Goal: Task Accomplishment & Management: Complete application form

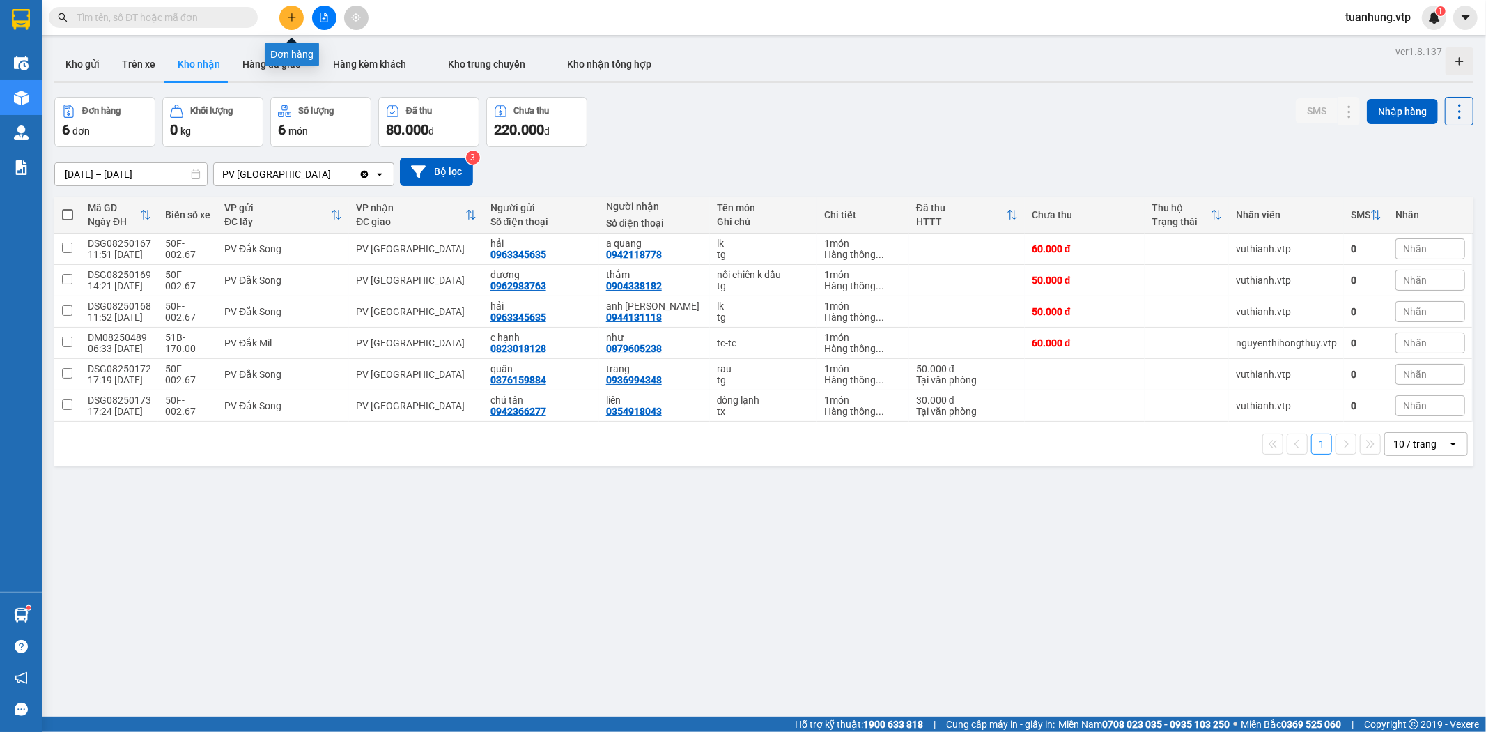
click at [288, 15] on icon "plus" at bounding box center [292, 18] width 10 height 10
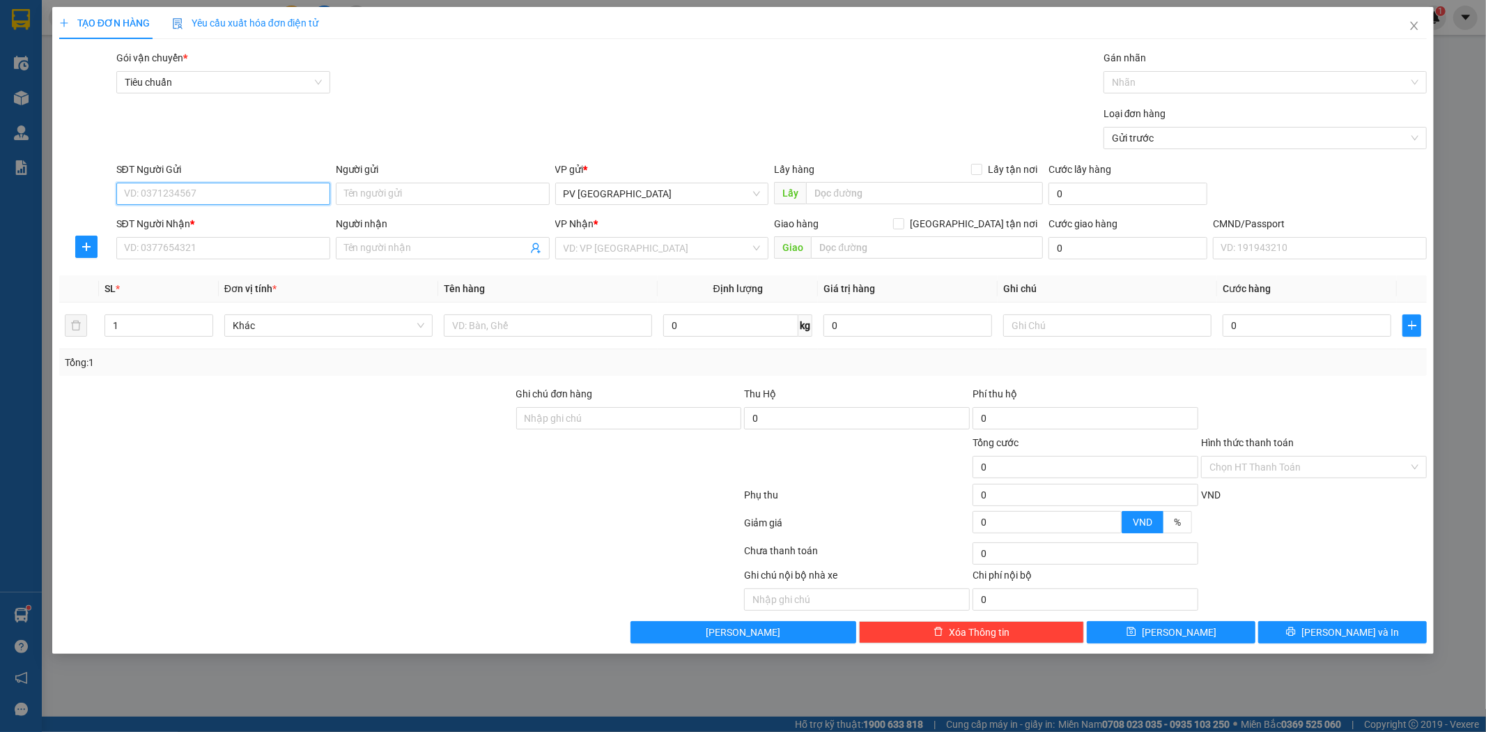
click at [253, 190] on input "SĐT Người Gửi" at bounding box center [223, 194] width 214 height 22
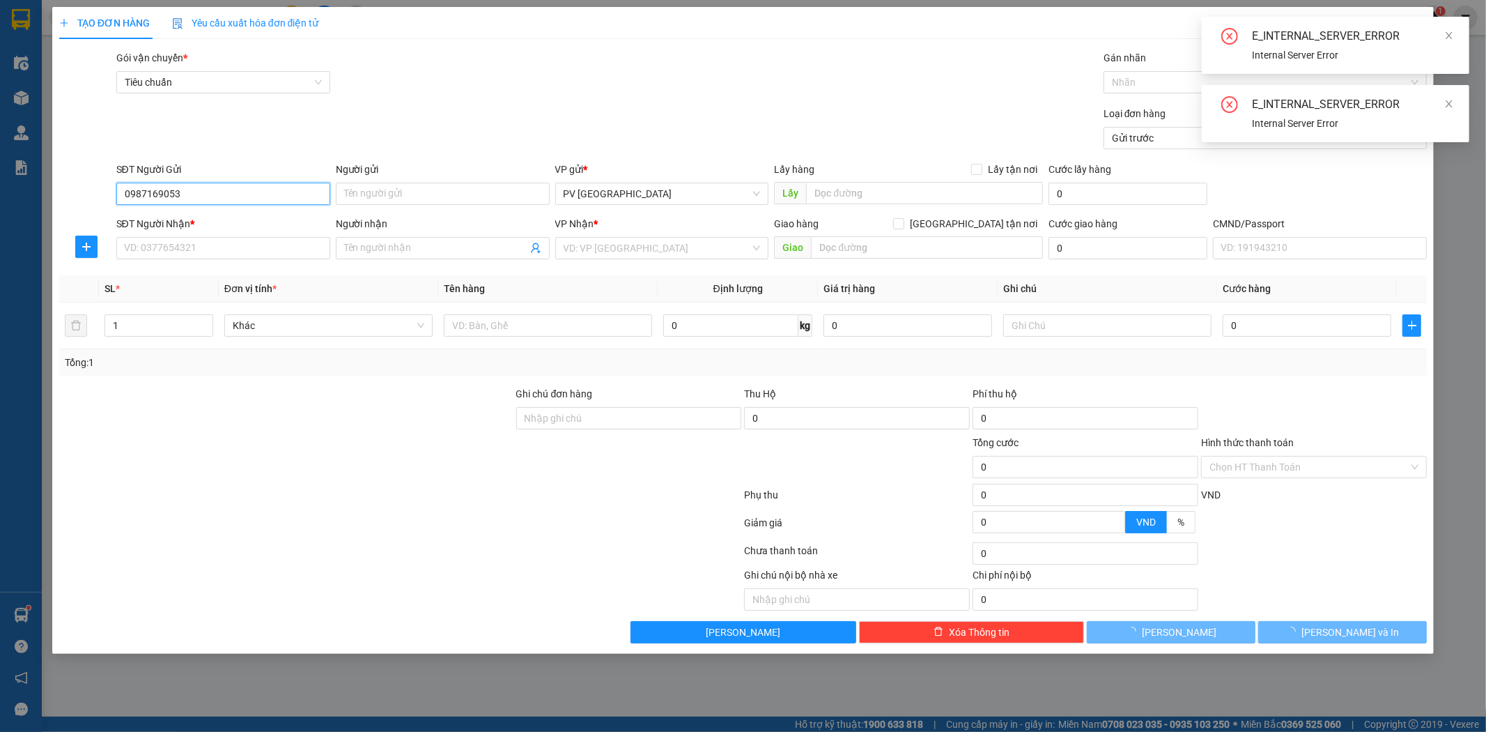
type input "0987169053"
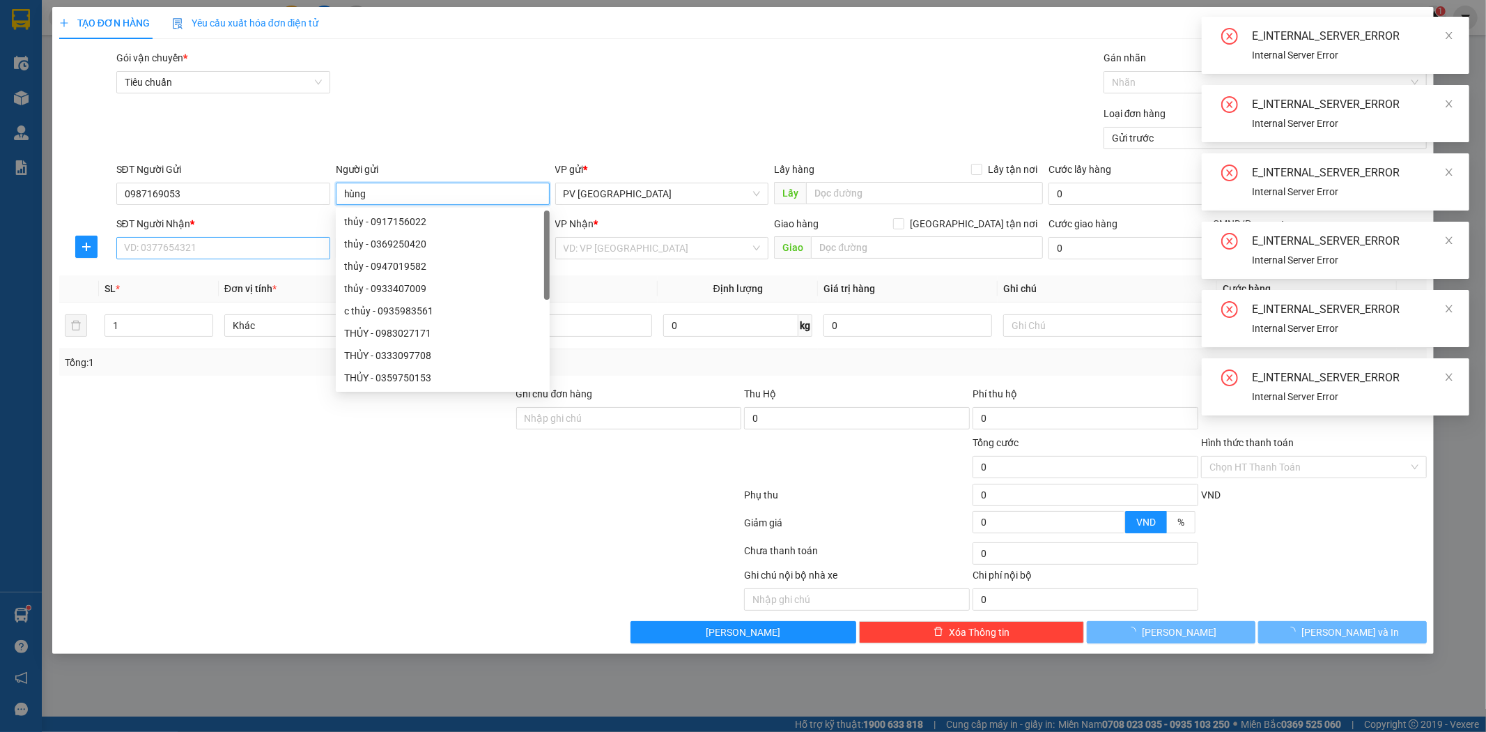
type input "hùng"
click at [272, 245] on input "SĐT Người Nhận *" at bounding box center [223, 248] width 214 height 22
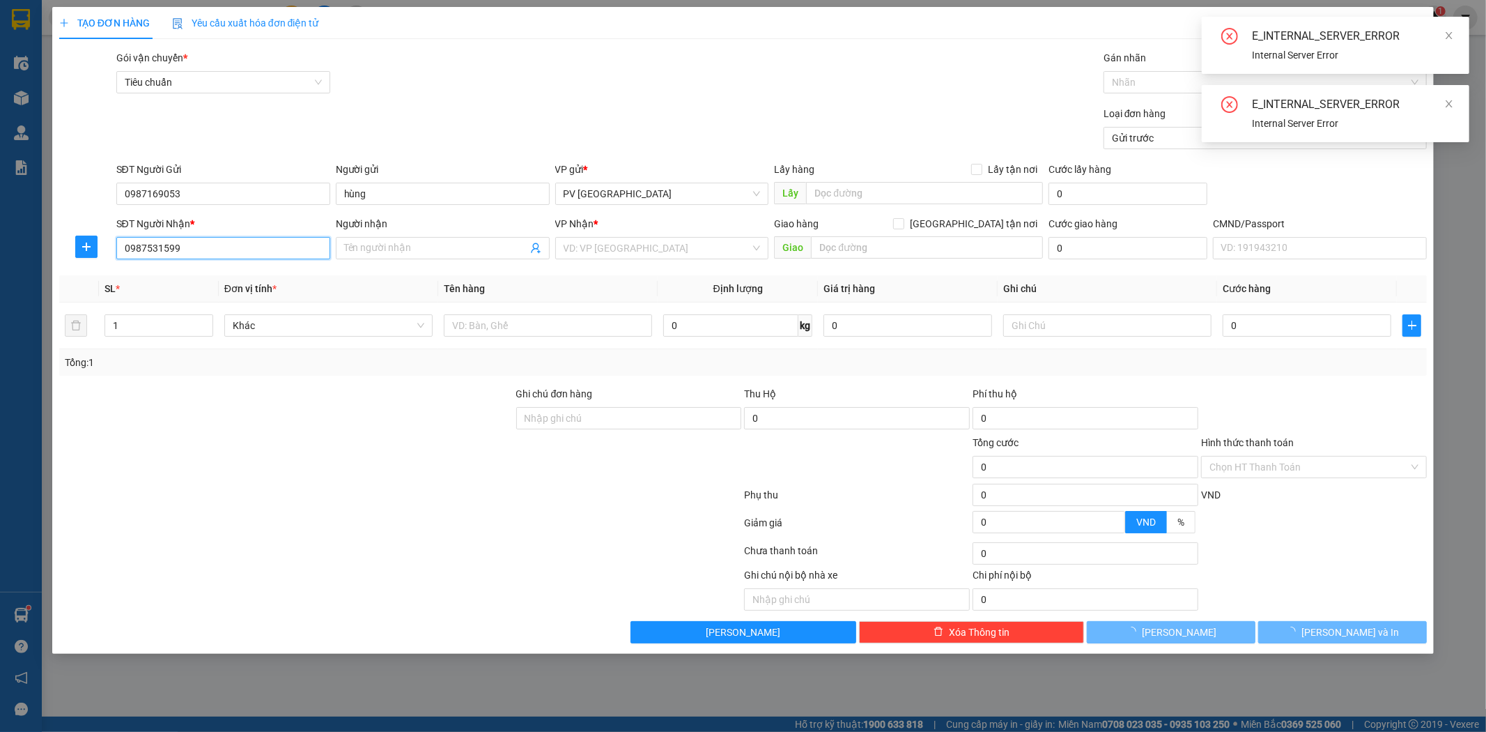
type input "0987531599"
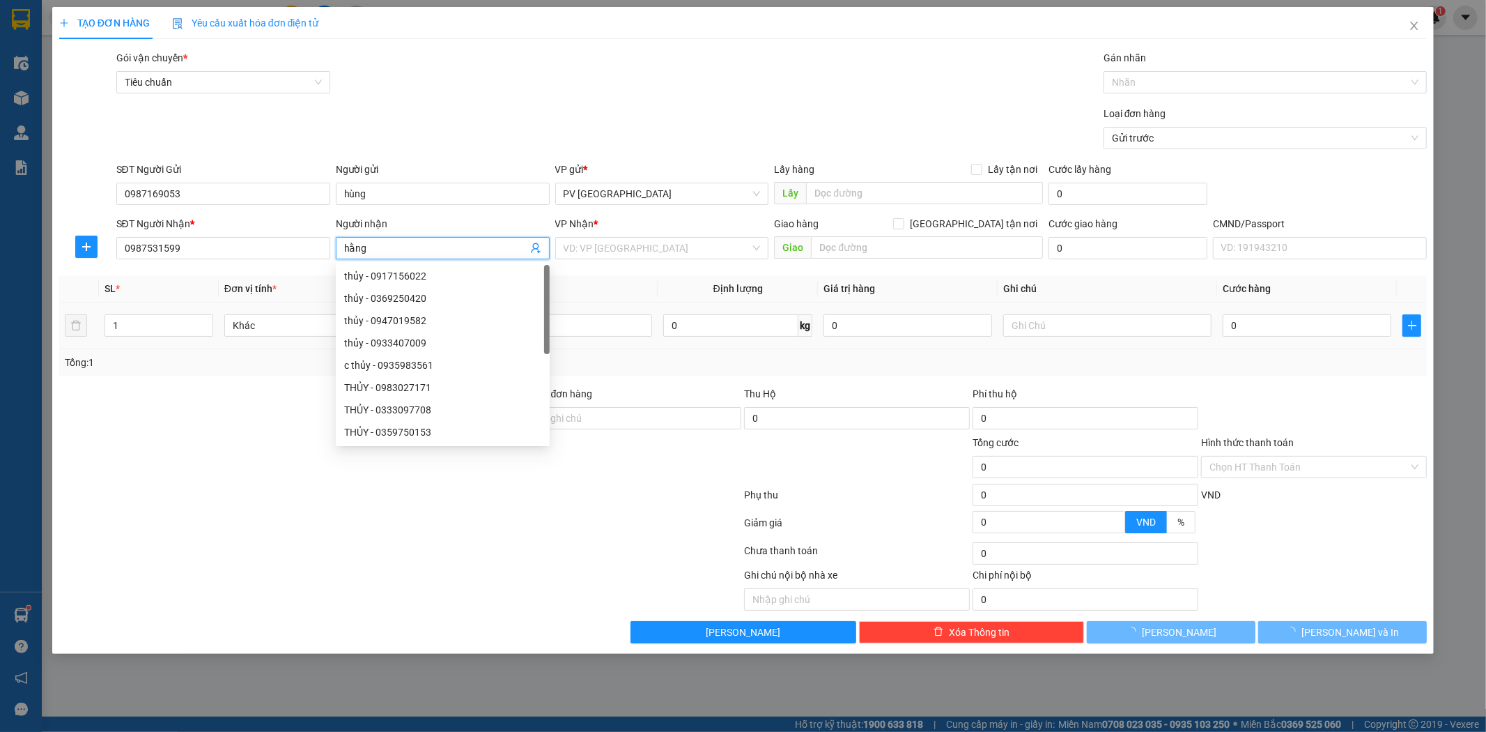
type input "hằng"
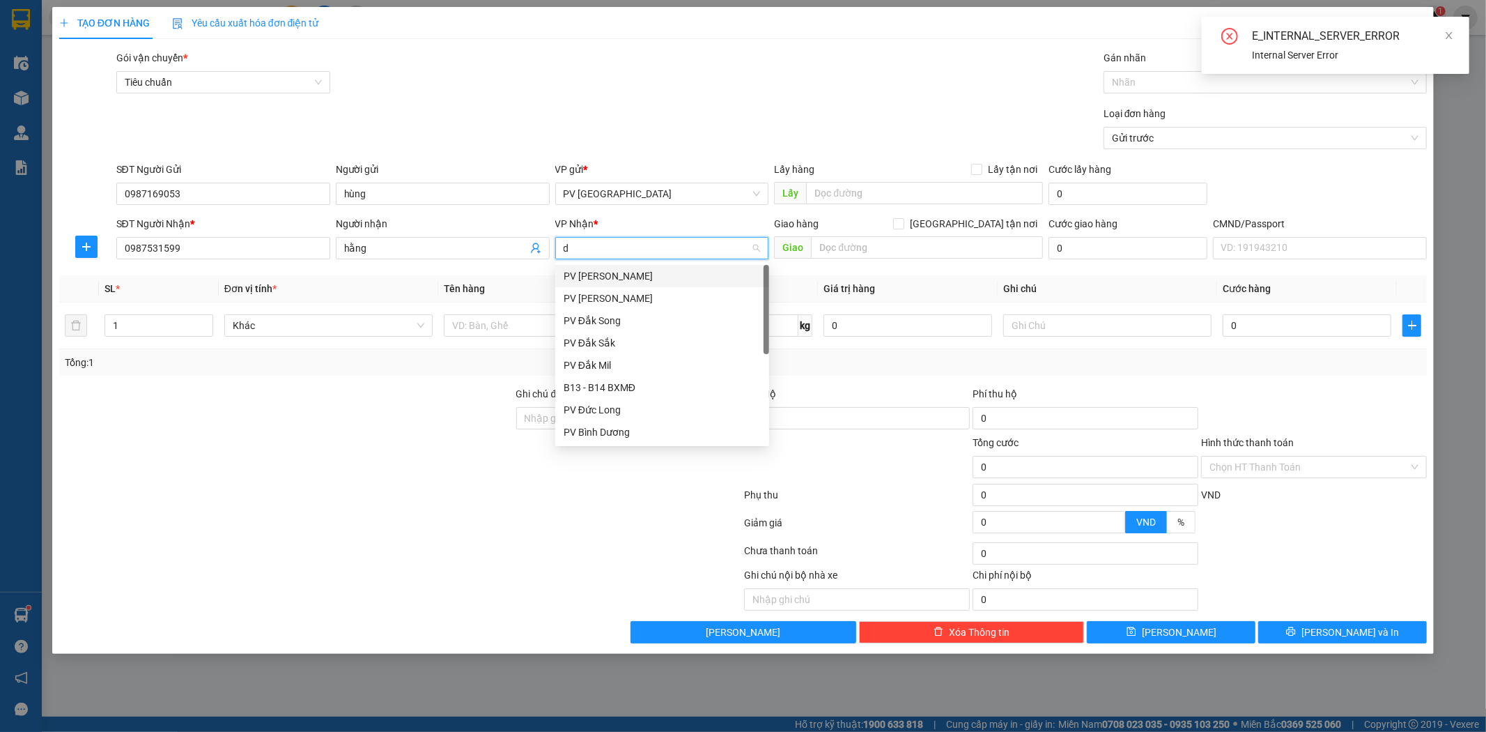
type input "dm"
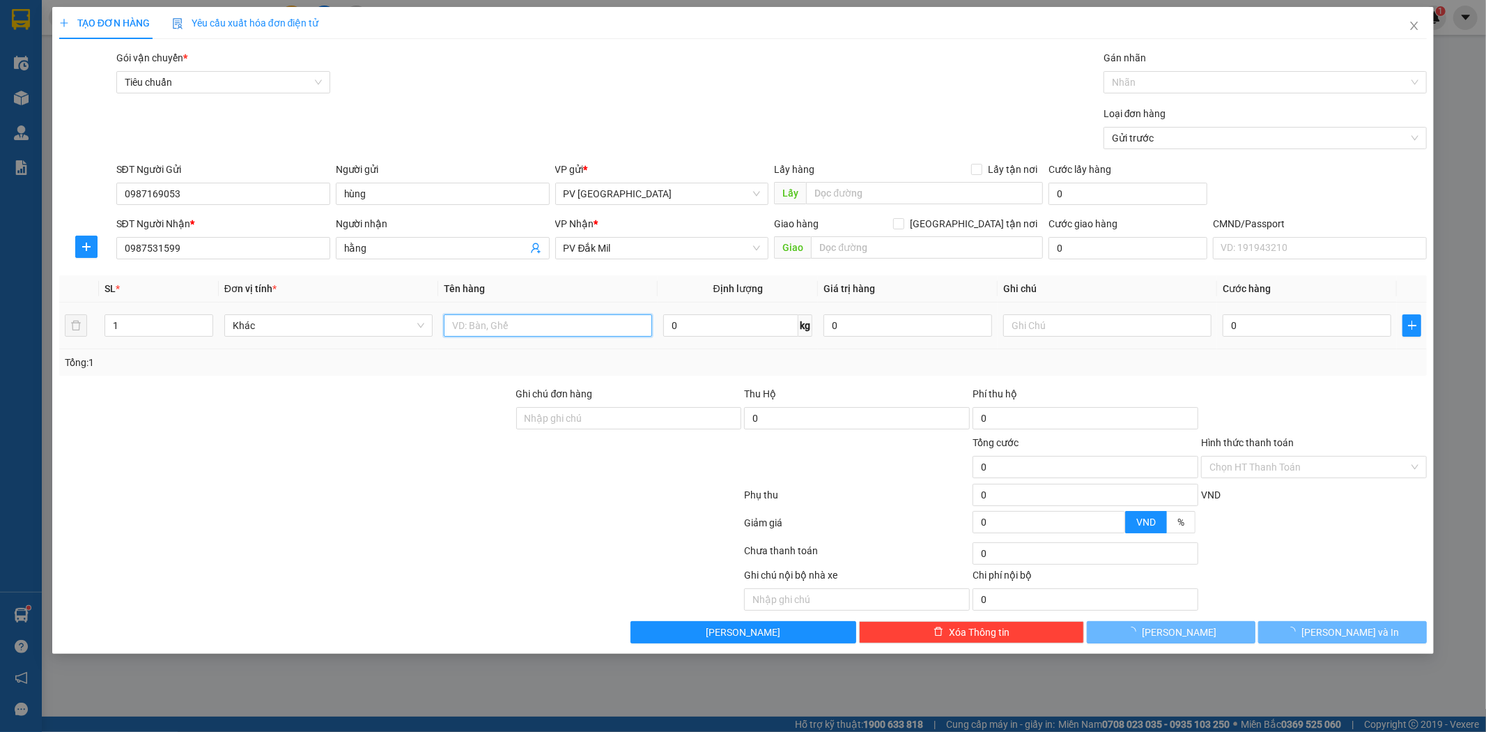
click at [597, 329] on input "text" at bounding box center [548, 325] width 208 height 22
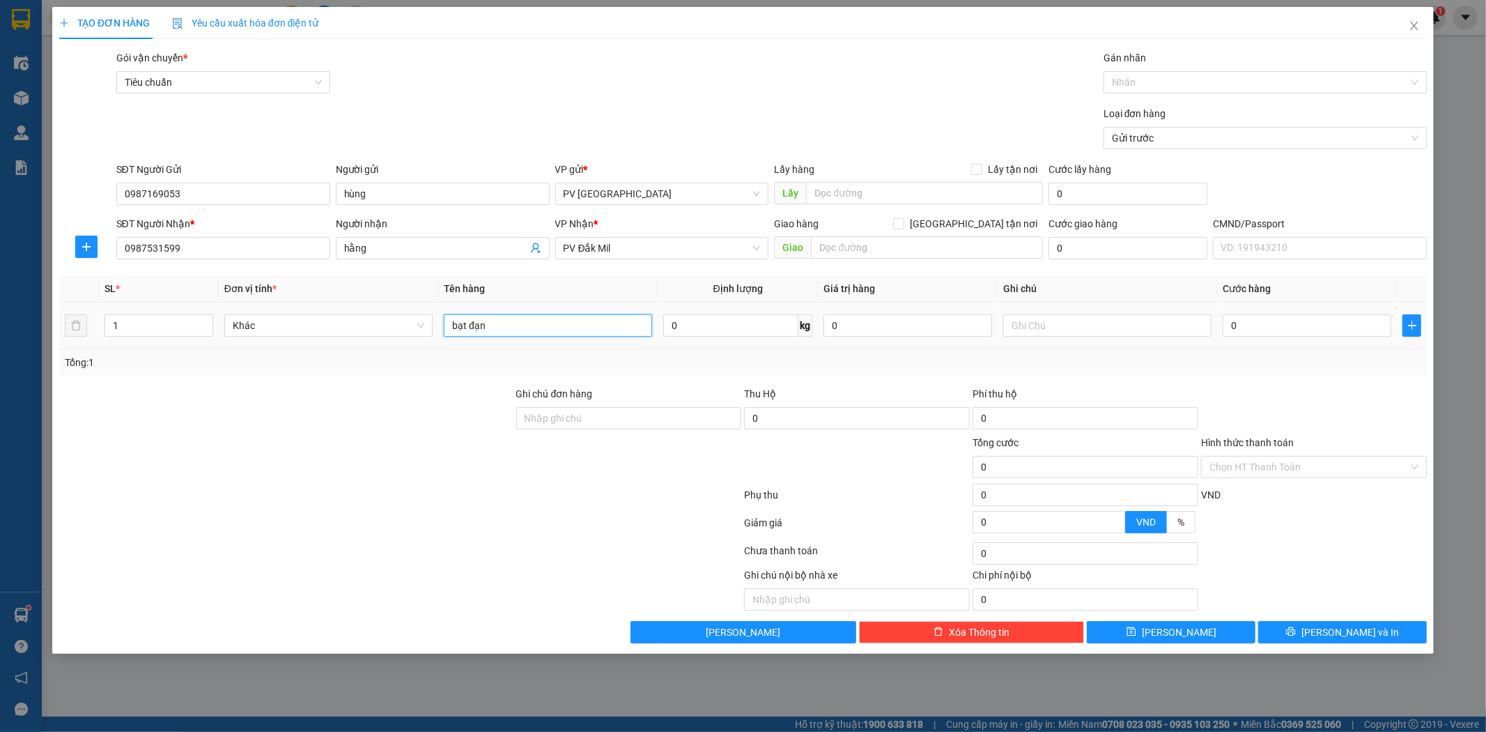
type input "bạt đạn"
type input "h"
type input "5"
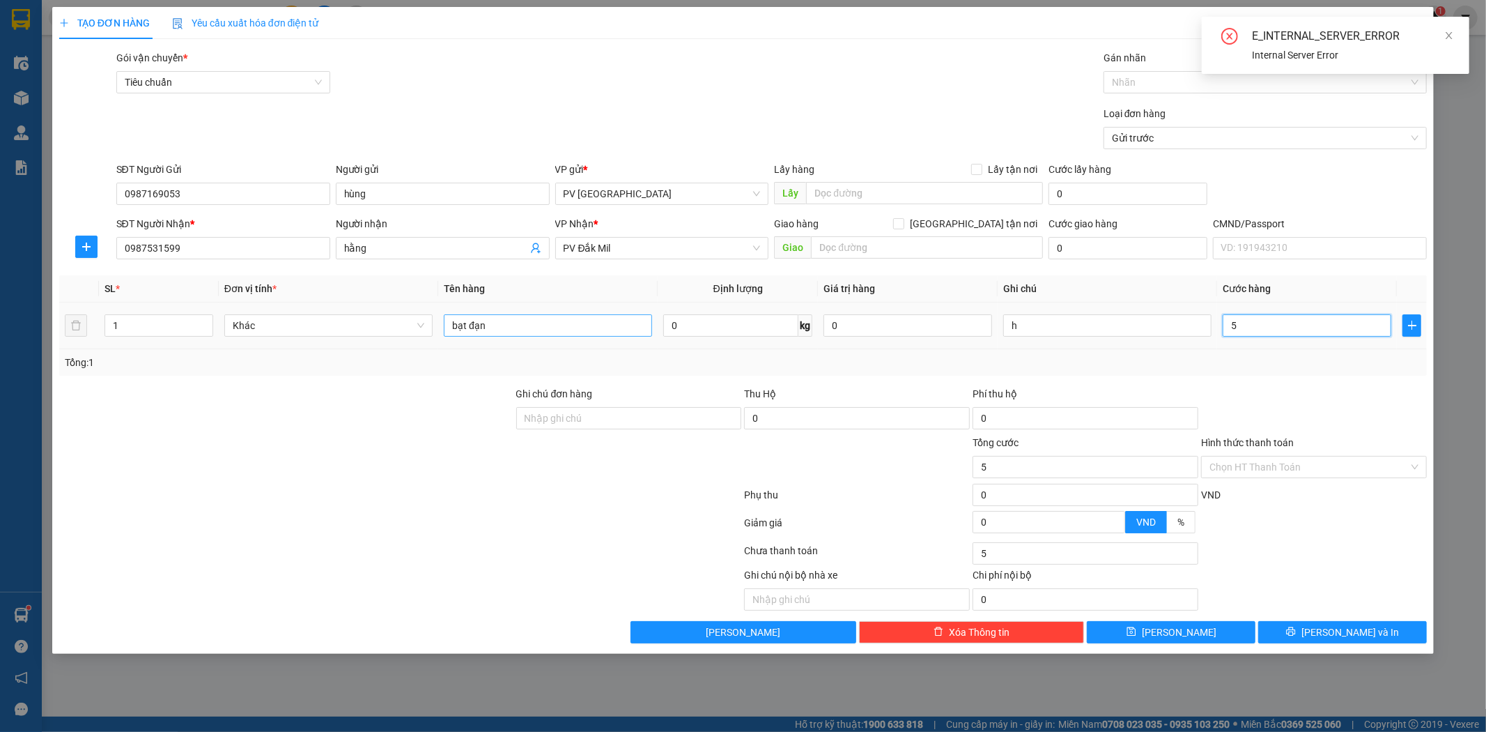
type input "50"
type input "500"
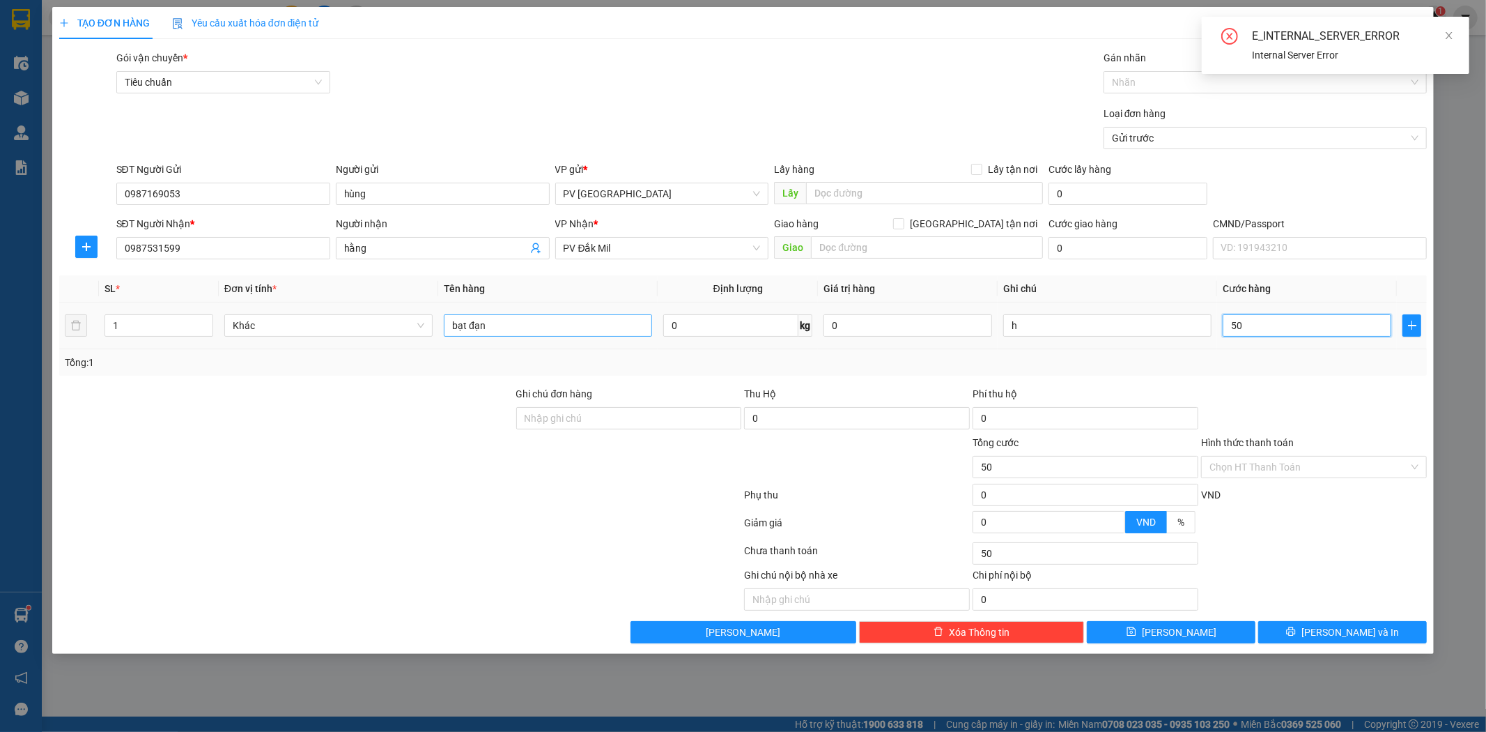
type input "500"
type input "5.000"
type input "50.000"
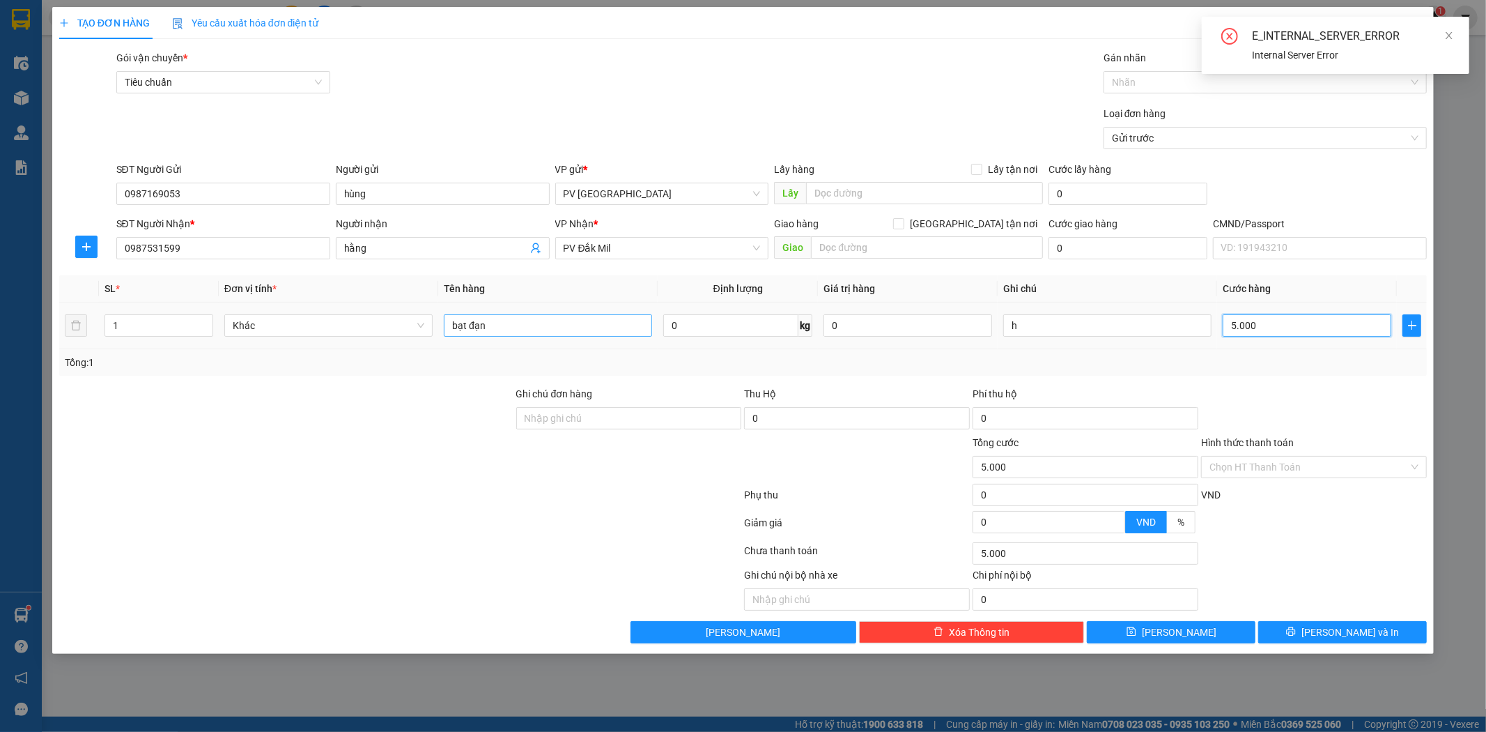
type input "50.000"
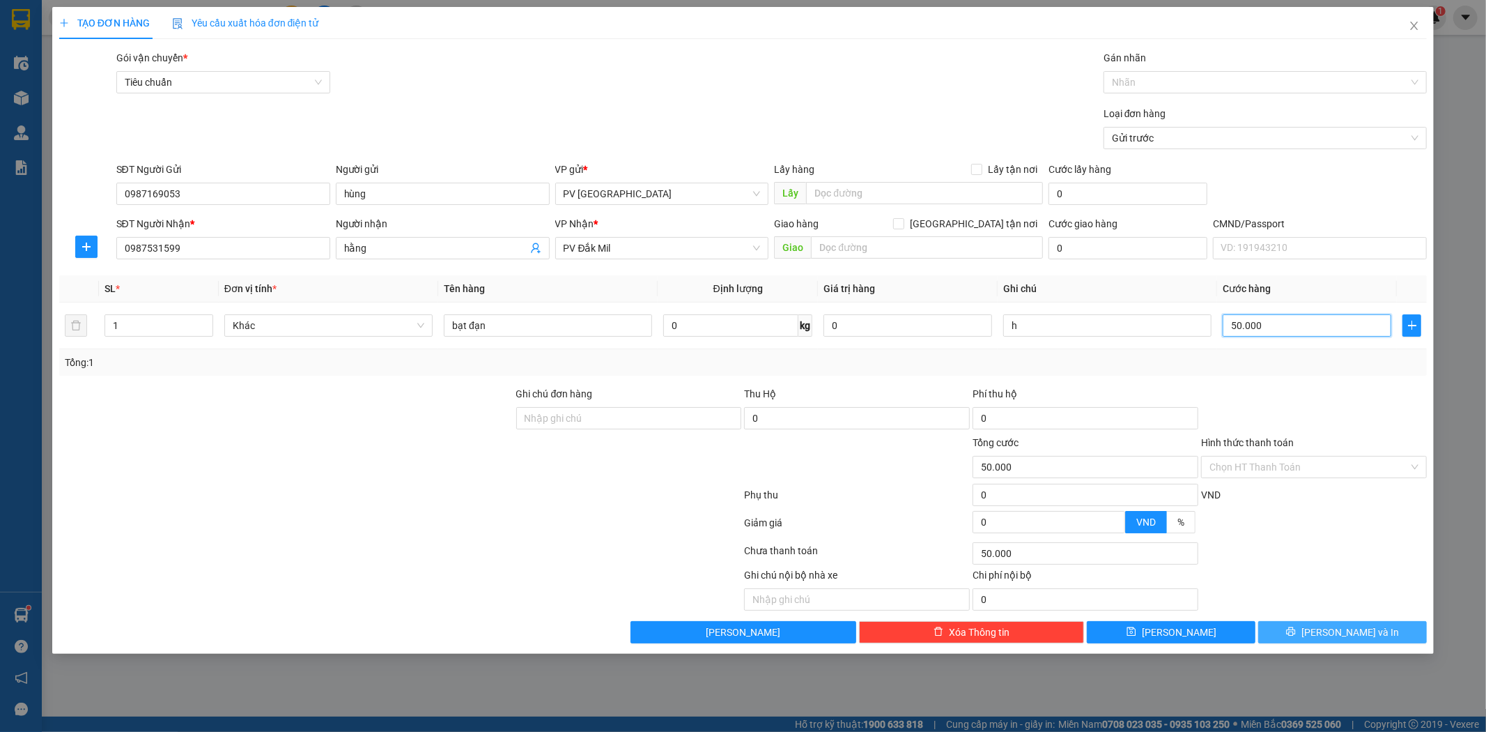
type input "50.000"
click at [1346, 635] on span "[PERSON_NAME] và In" at bounding box center [1351, 631] width 98 height 15
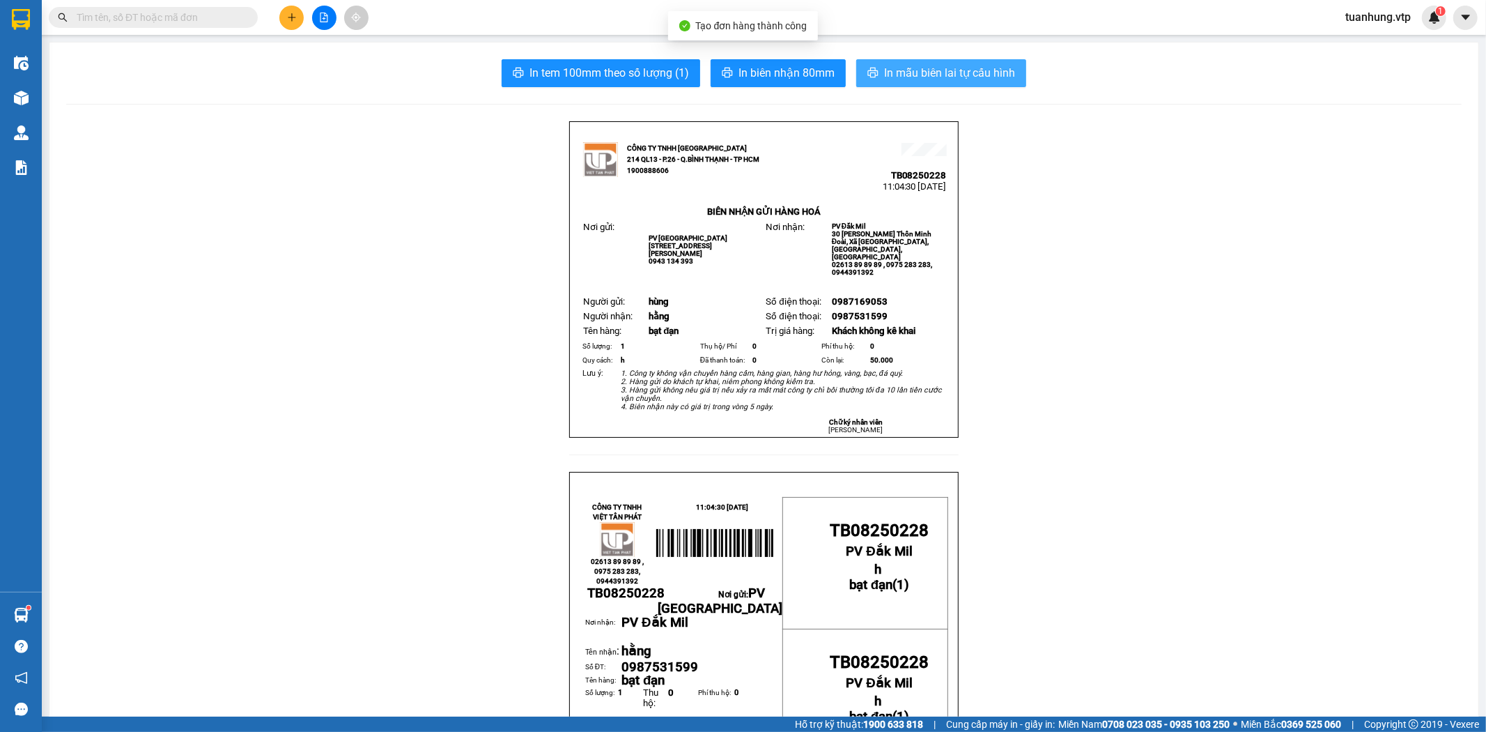
click at [969, 72] on span "In mẫu biên lai tự cấu hình" at bounding box center [949, 72] width 131 height 17
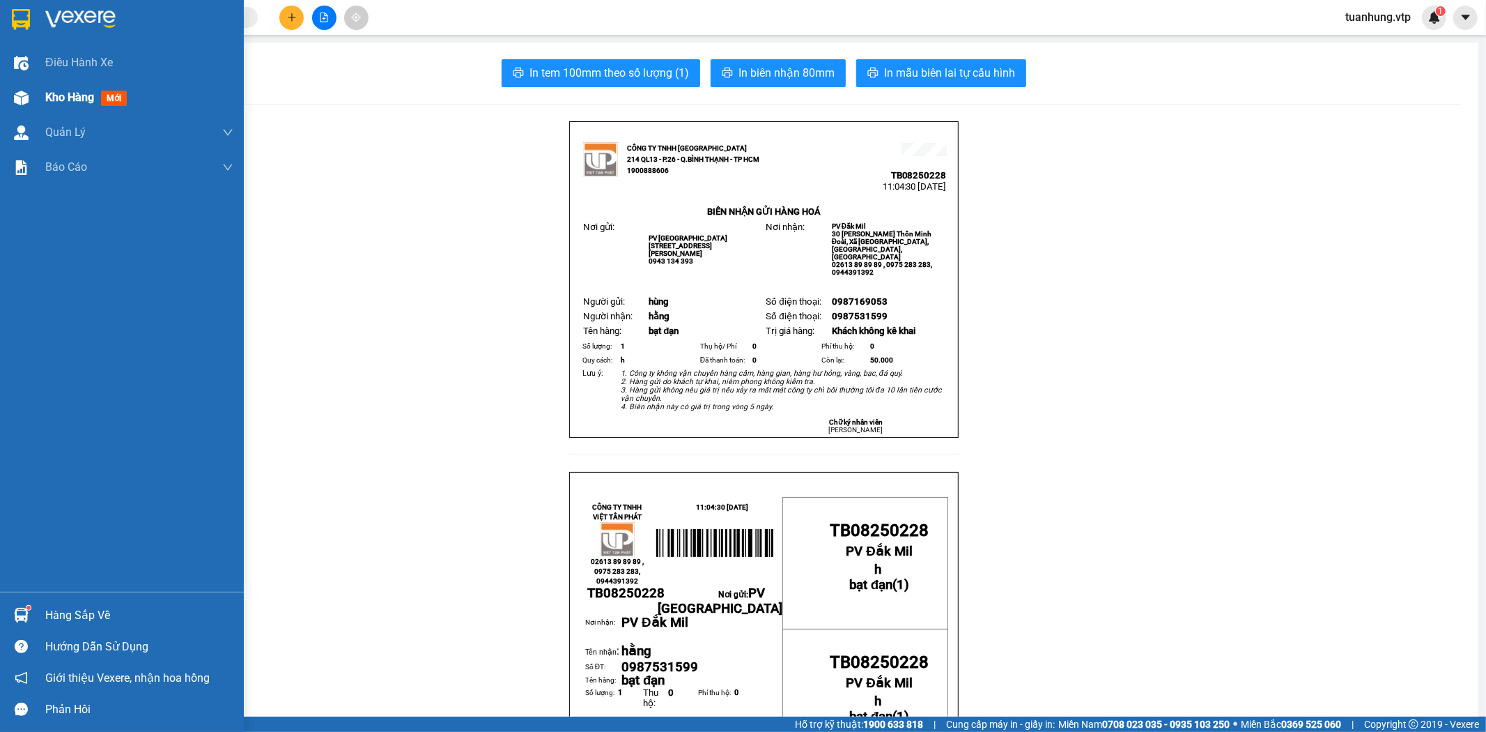
click at [38, 84] on div "Kho hàng mới" at bounding box center [122, 97] width 244 height 35
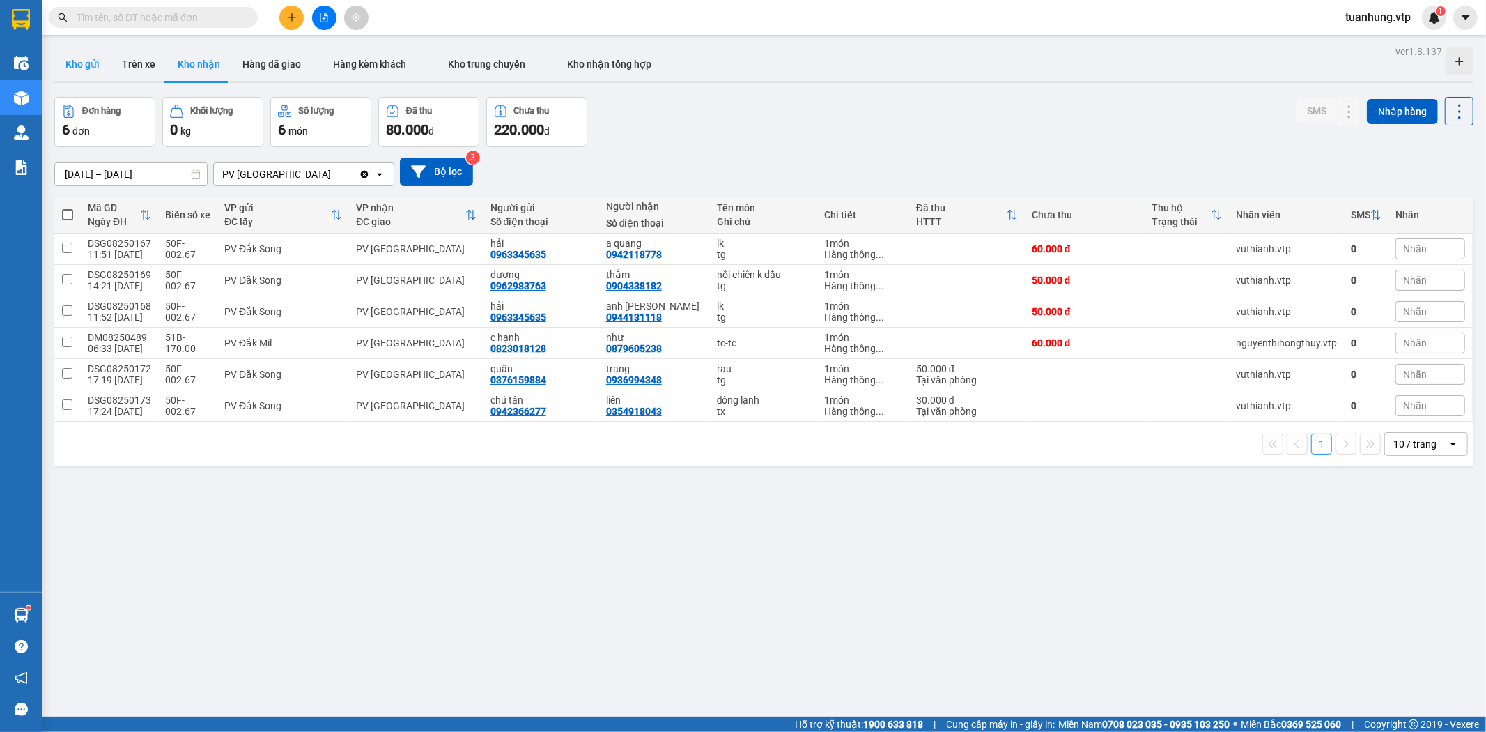
click at [77, 72] on button "Kho gửi" at bounding box center [82, 63] width 56 height 33
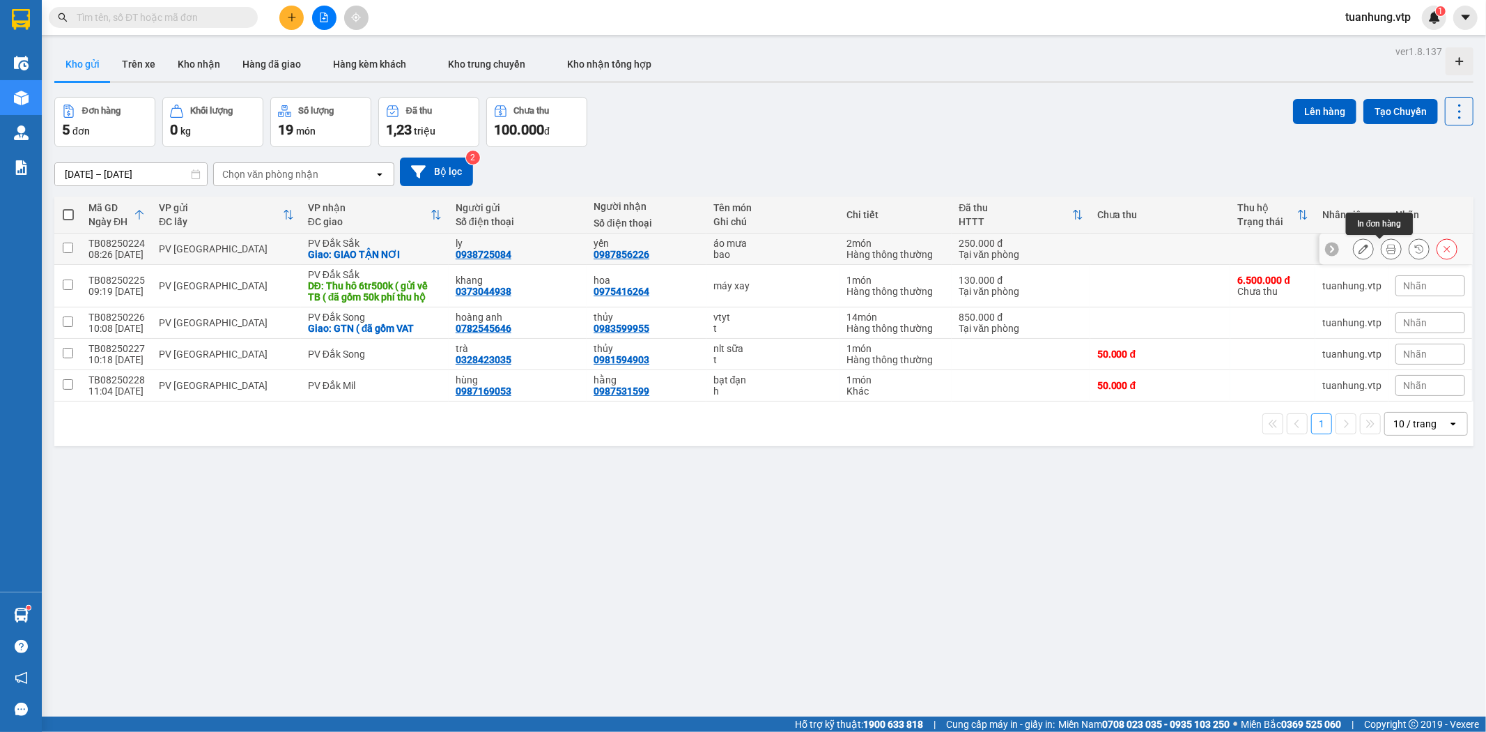
click at [1387, 253] on icon at bounding box center [1392, 249] width 10 height 10
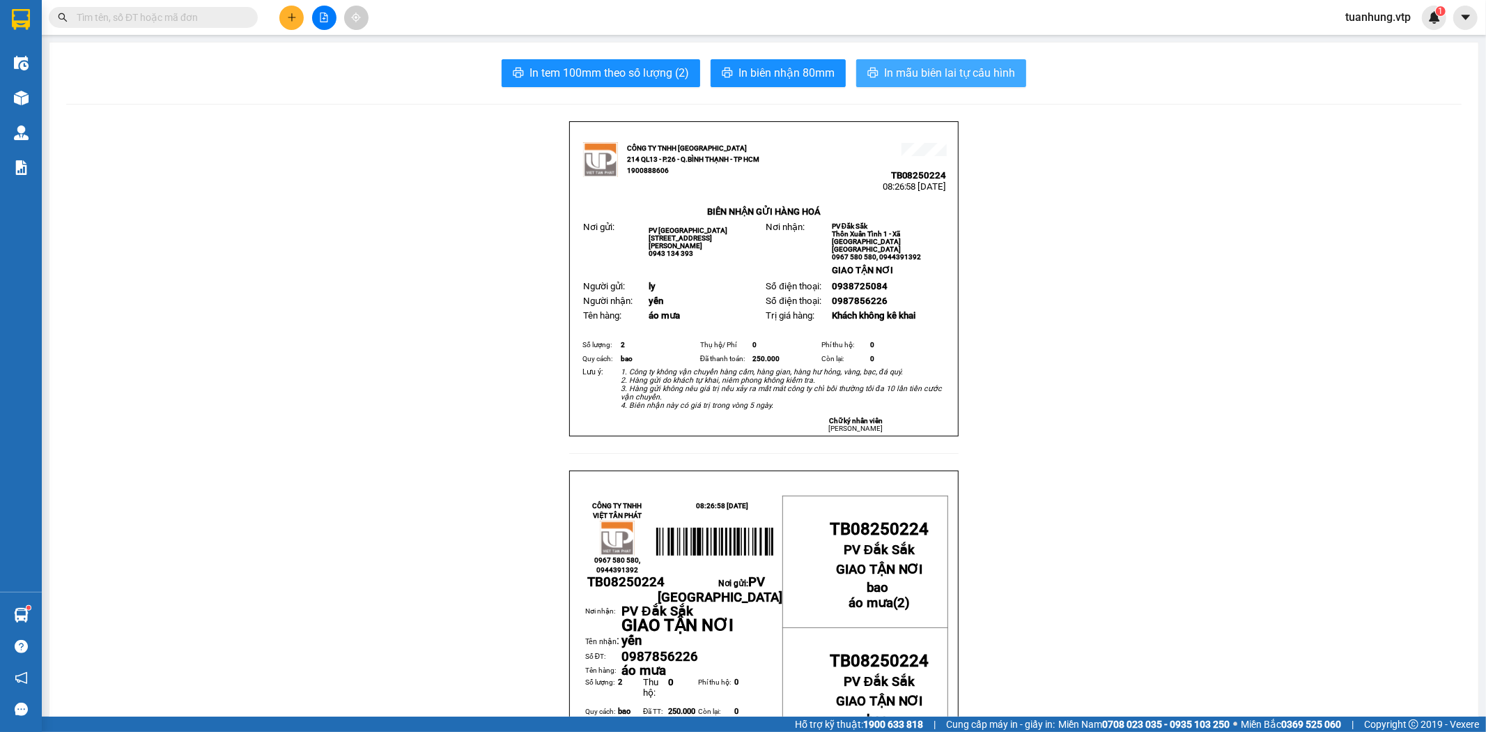
click at [935, 78] on span "In mẫu biên lai tự cấu hình" at bounding box center [949, 72] width 131 height 17
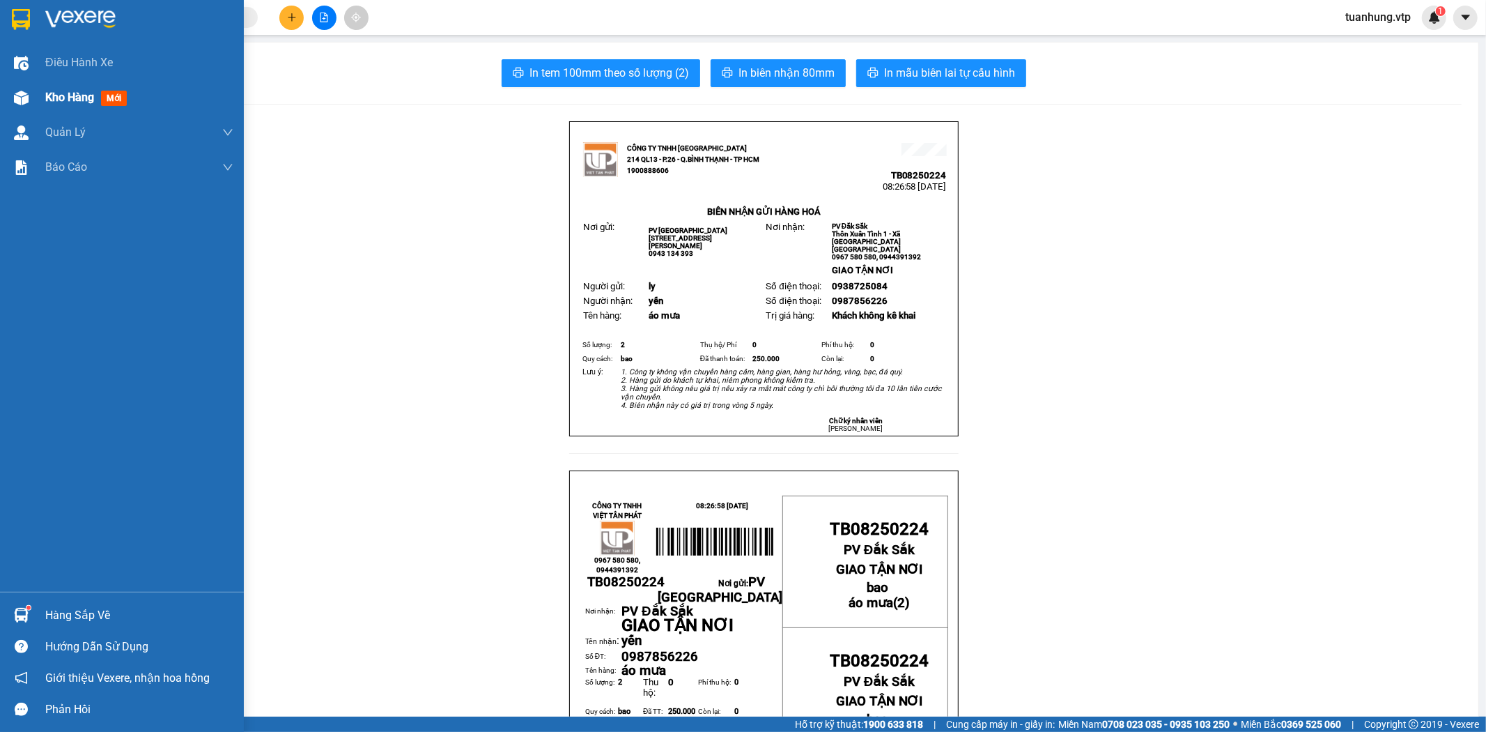
click at [94, 100] on span "Kho hàng" at bounding box center [69, 97] width 49 height 13
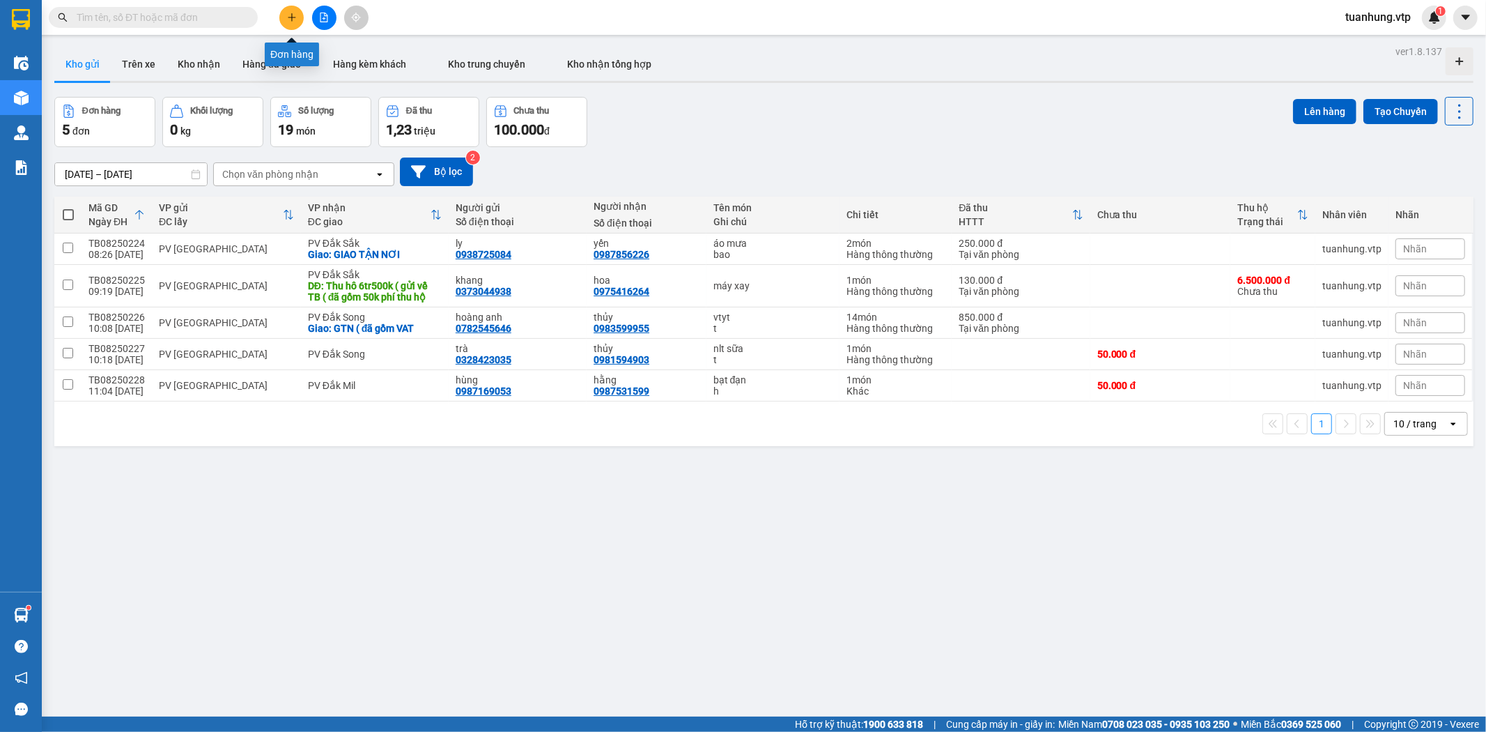
click at [295, 18] on icon "plus" at bounding box center [292, 18] width 10 height 10
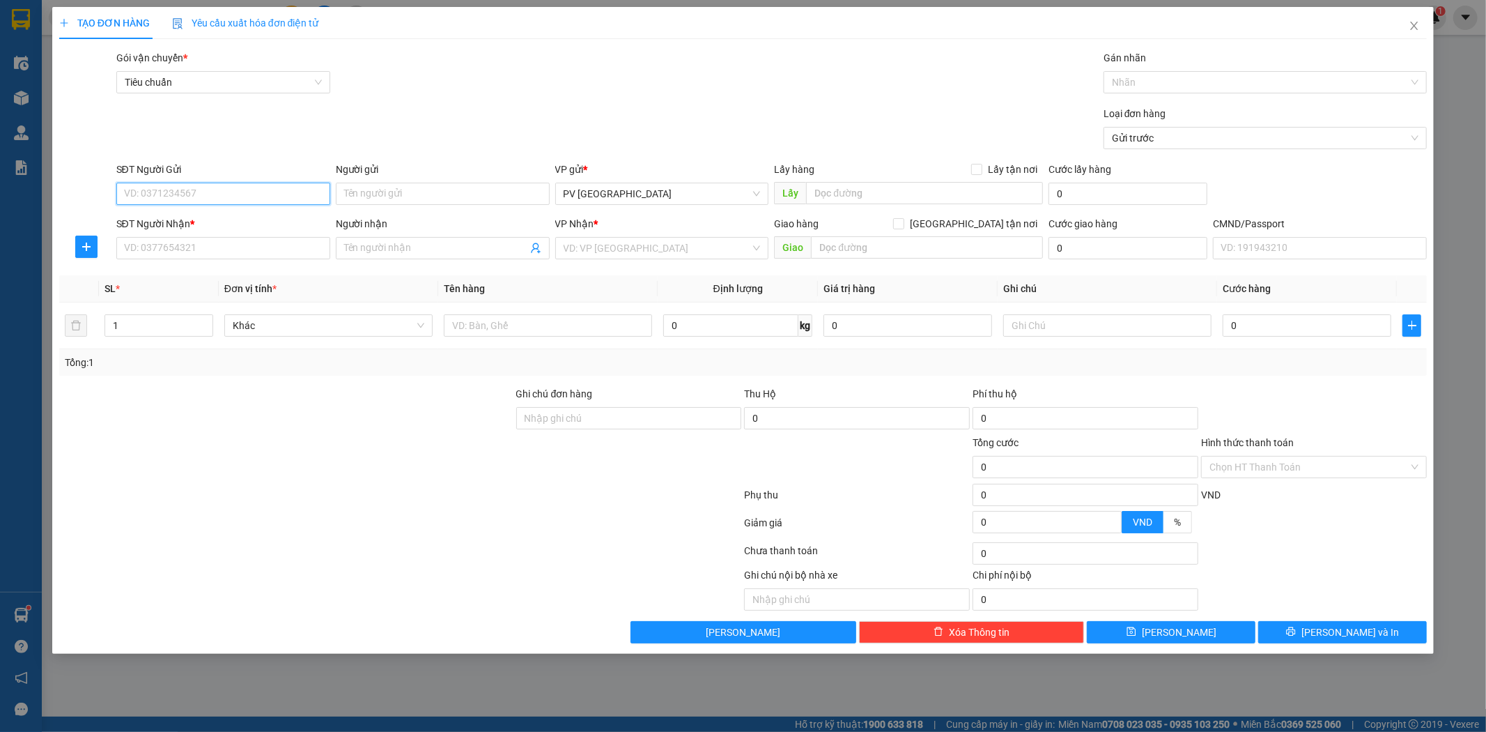
click at [267, 195] on input "SĐT Người Gửi" at bounding box center [223, 194] width 214 height 22
click at [259, 216] on div "0343741201 - thịnh" at bounding box center [223, 221] width 197 height 15
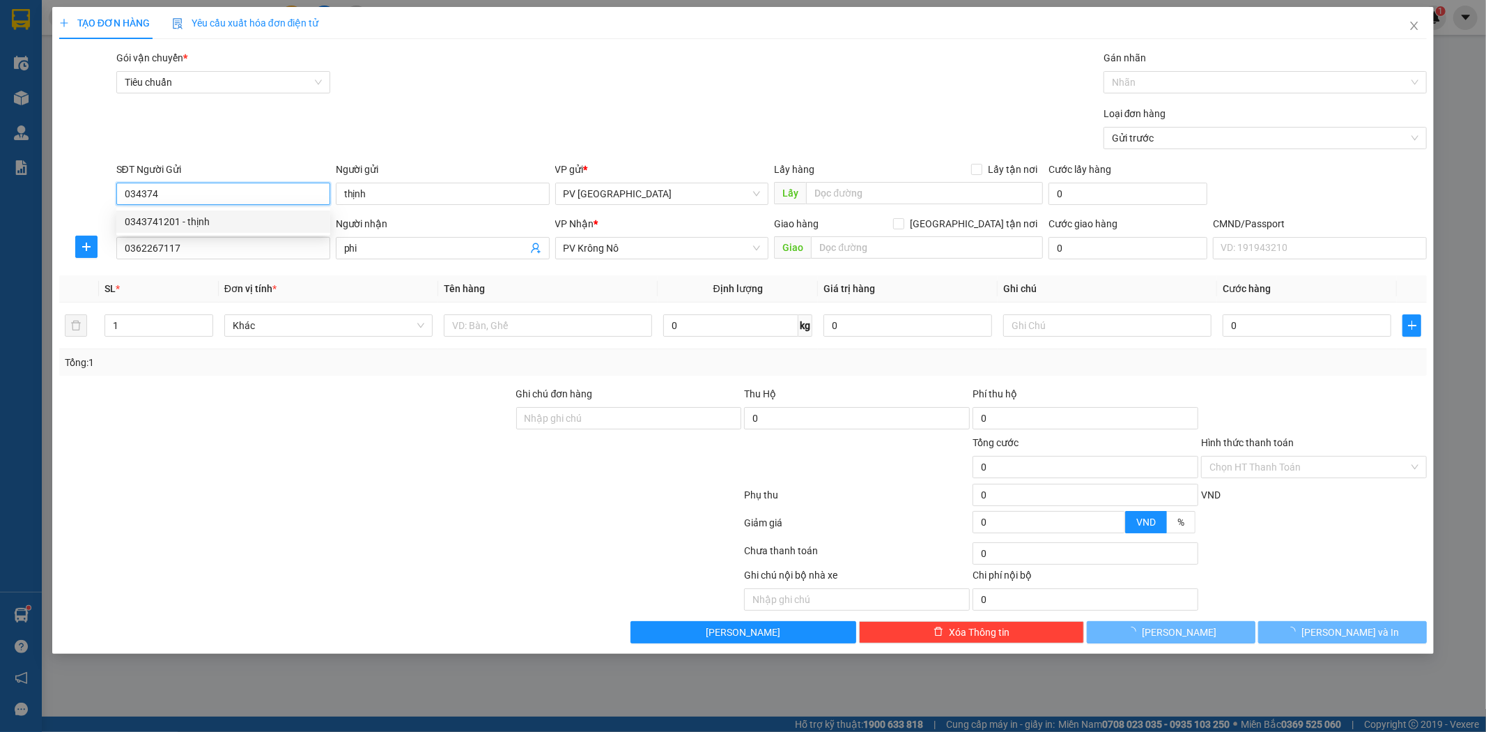
type input "0343741201"
type input "thịnh"
type input "0362267117"
type input "phi"
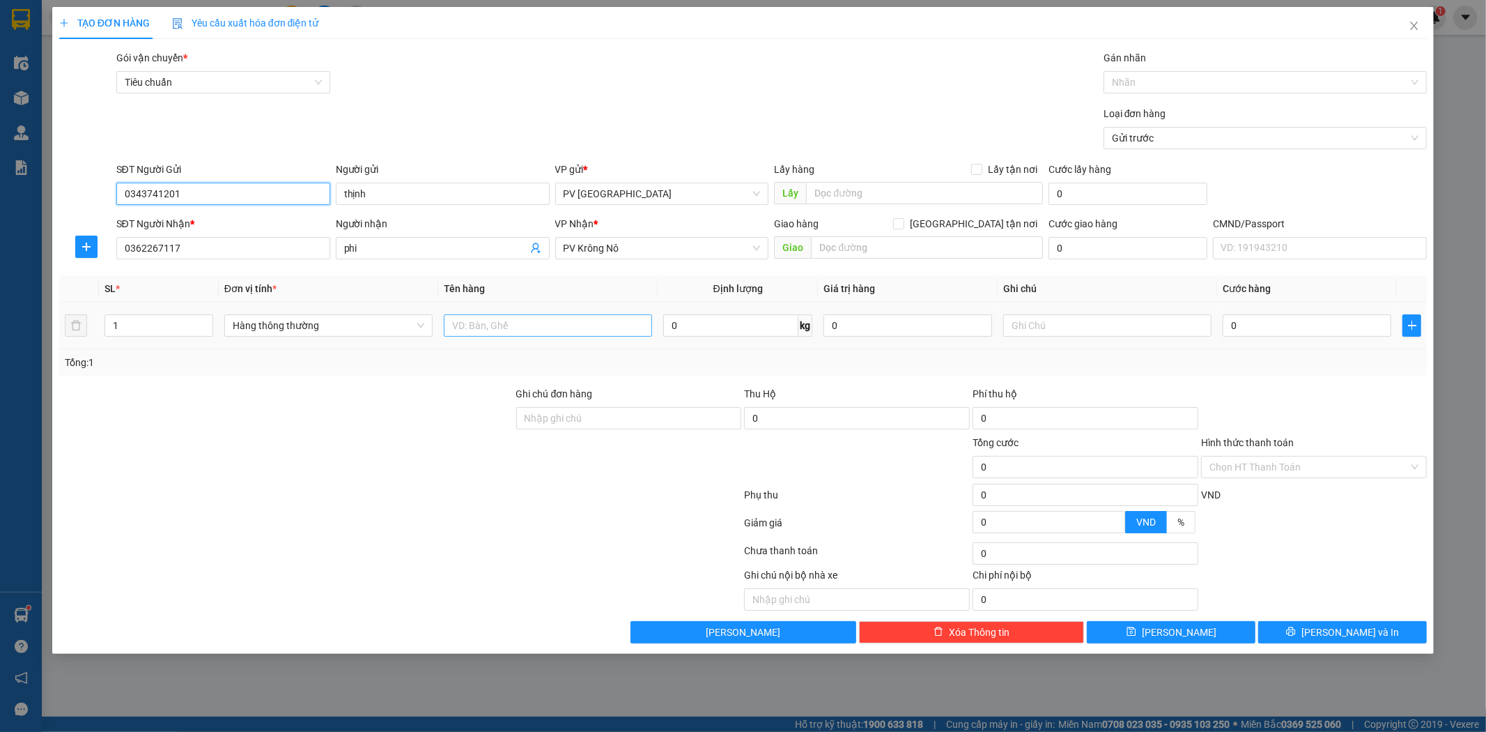
type input "0343741201"
click at [605, 331] on input "text" at bounding box center [548, 325] width 208 height 22
type input "bún"
type input "ba"
type input "6"
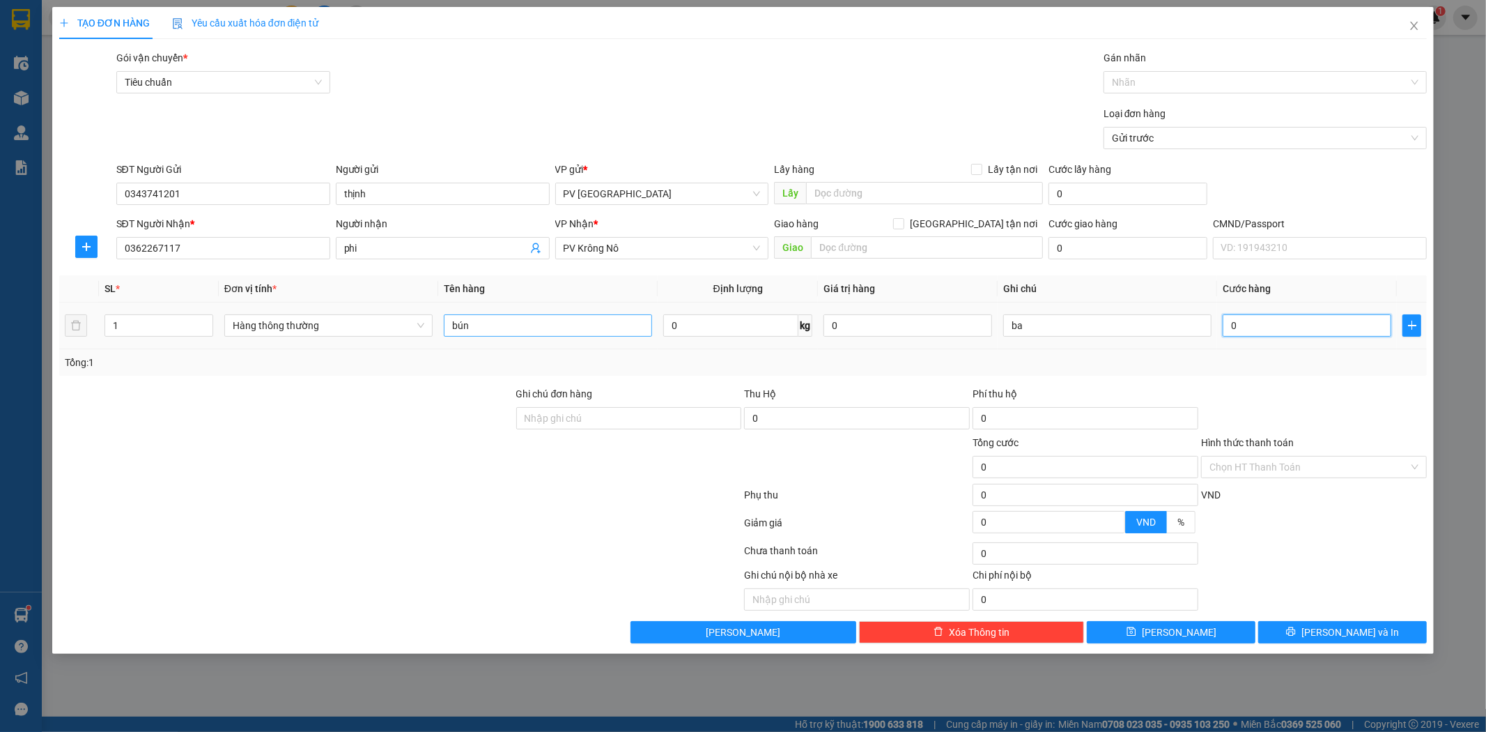
type input "6"
type input "60"
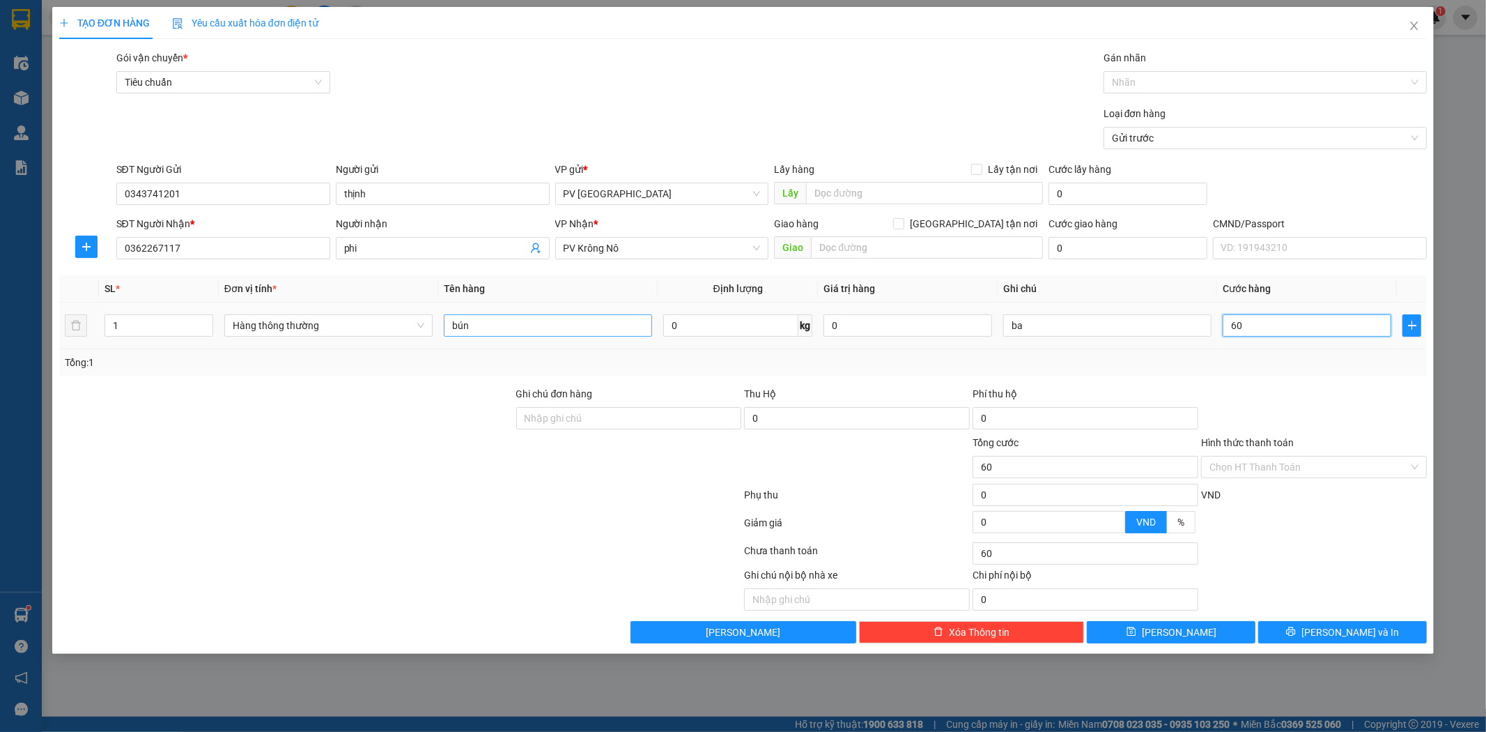
type input "600"
type input "6.000"
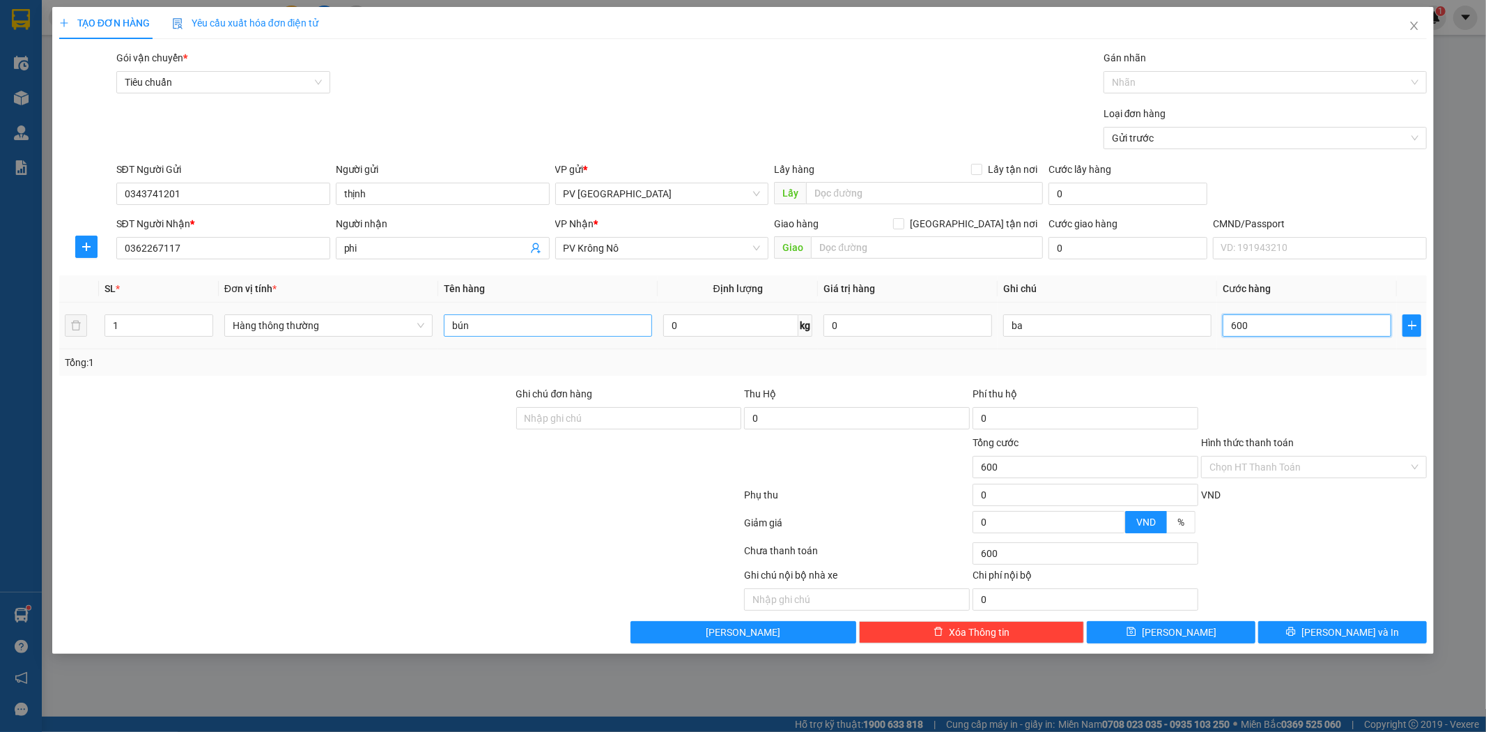
type input "6.000"
type input "60.000"
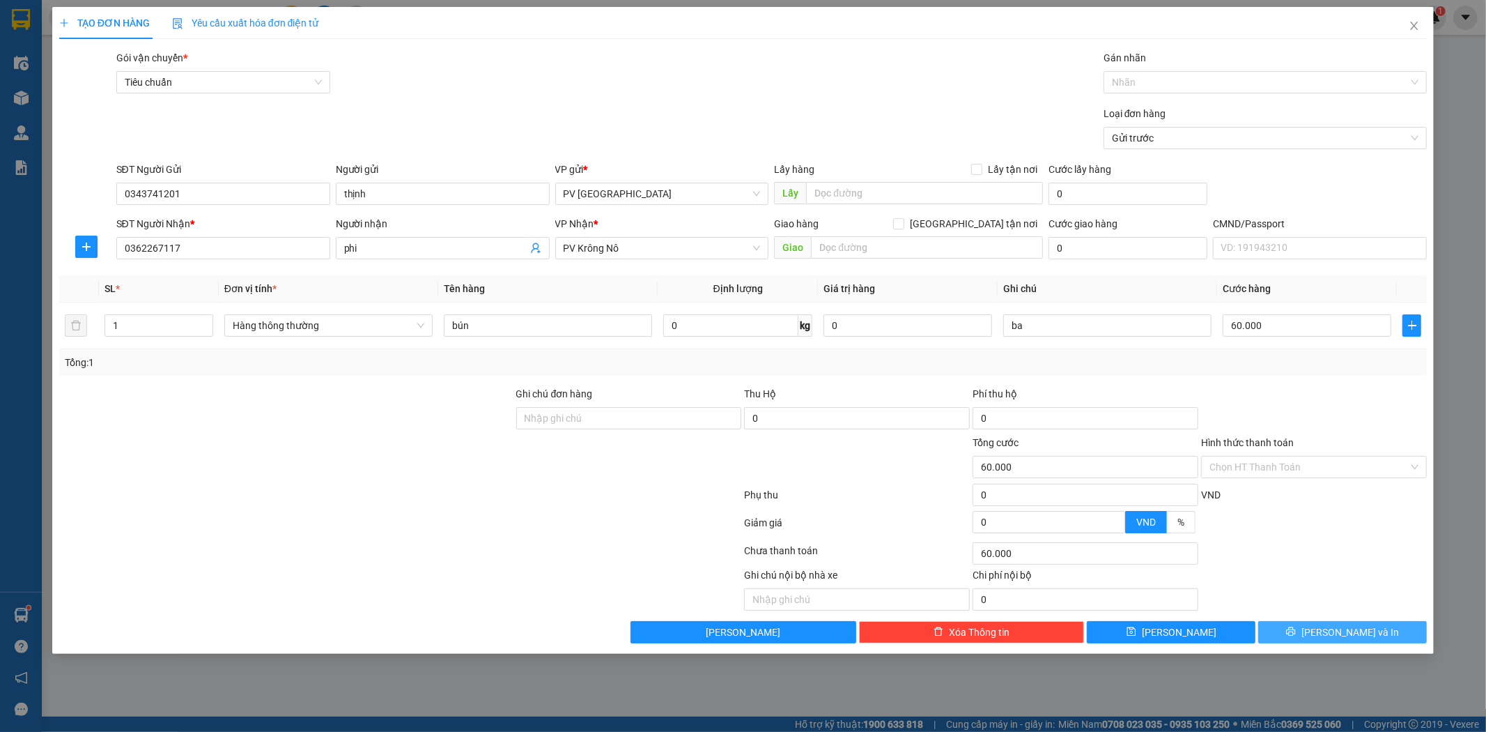
click at [1355, 633] on span "[PERSON_NAME] và In" at bounding box center [1351, 631] width 98 height 15
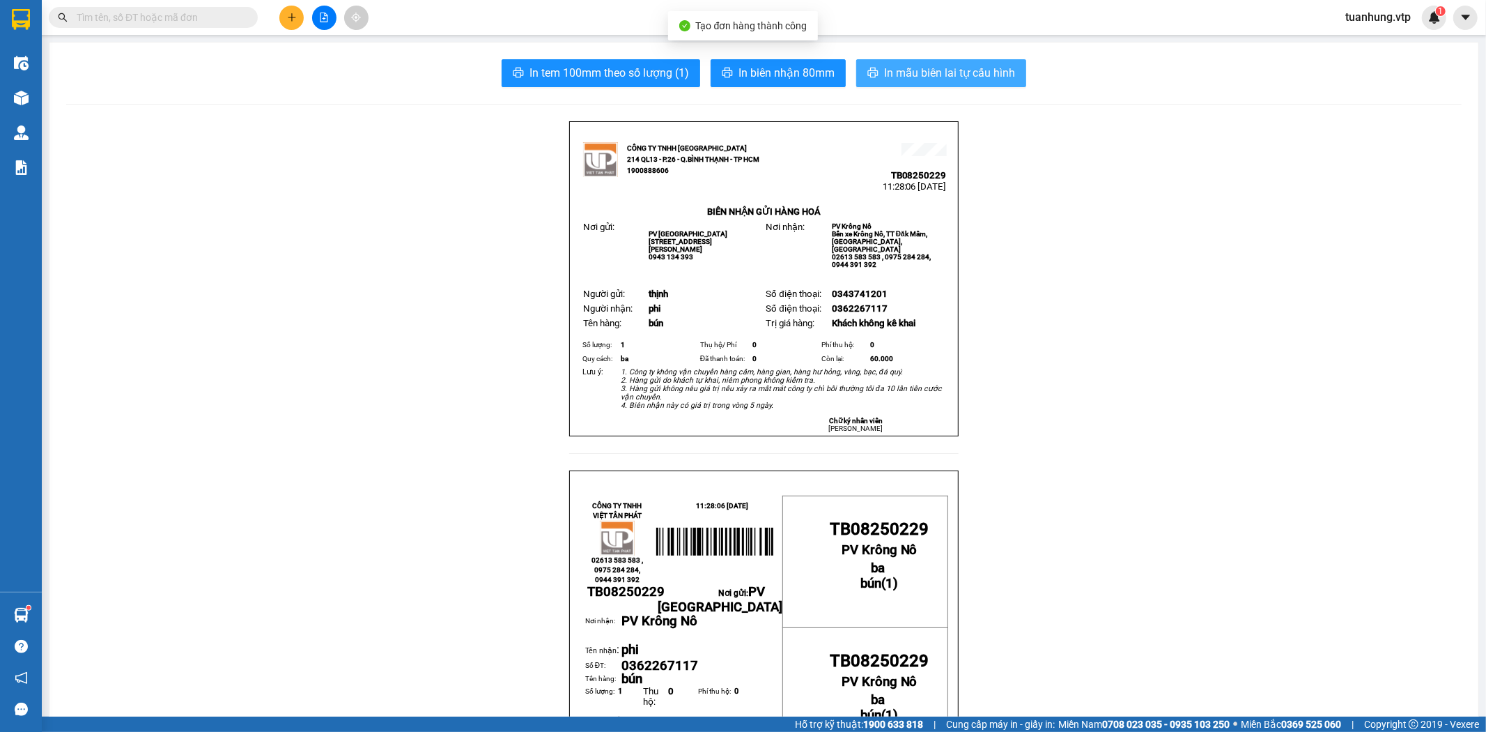
click at [910, 63] on button "In mẫu biên lai tự cấu hình" at bounding box center [941, 73] width 170 height 28
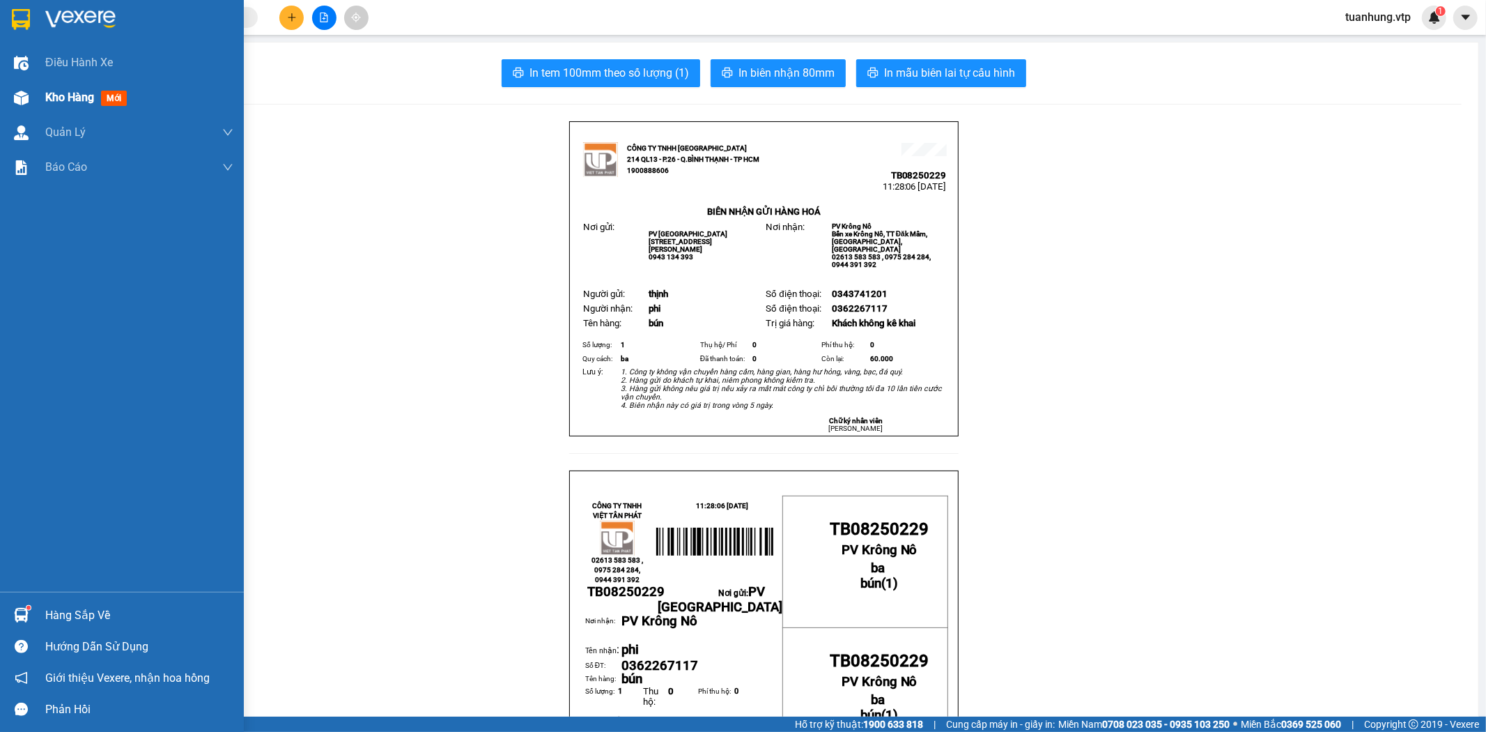
click at [101, 93] on div "Kho hàng mới" at bounding box center [88, 97] width 87 height 17
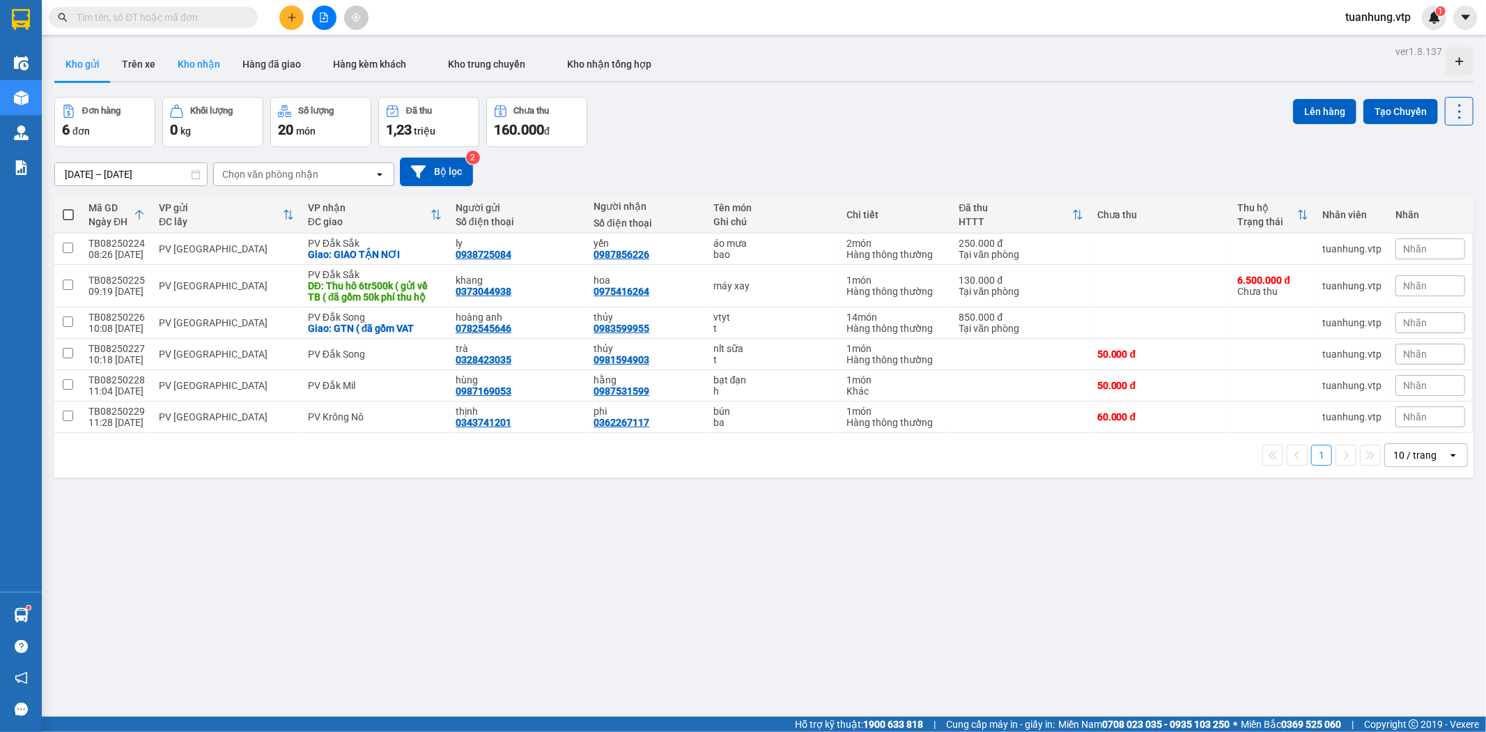
click at [200, 59] on button "Kho nhận" at bounding box center [199, 63] width 65 height 33
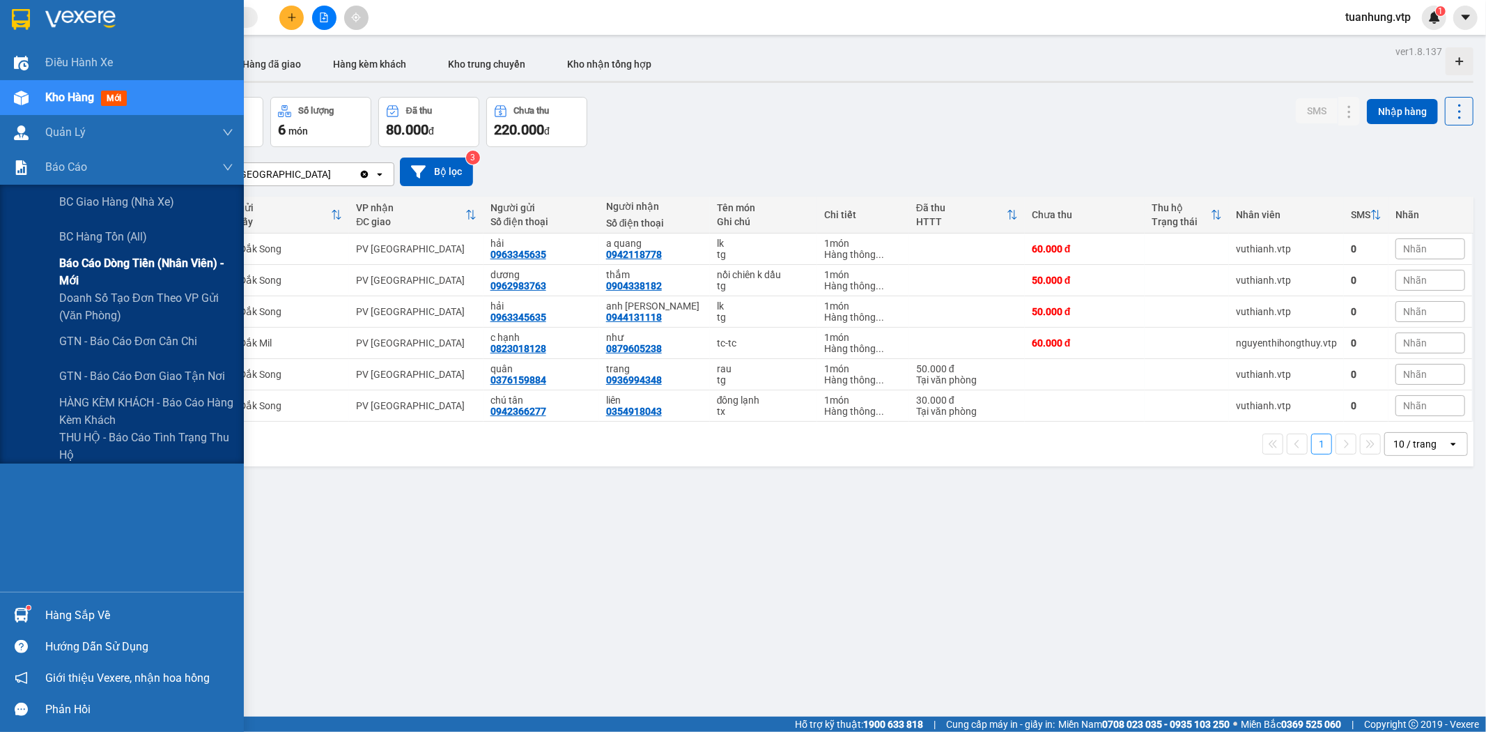
click at [182, 268] on span "Báo cáo dòng tiền (nhân viên) - mới" at bounding box center [146, 271] width 174 height 35
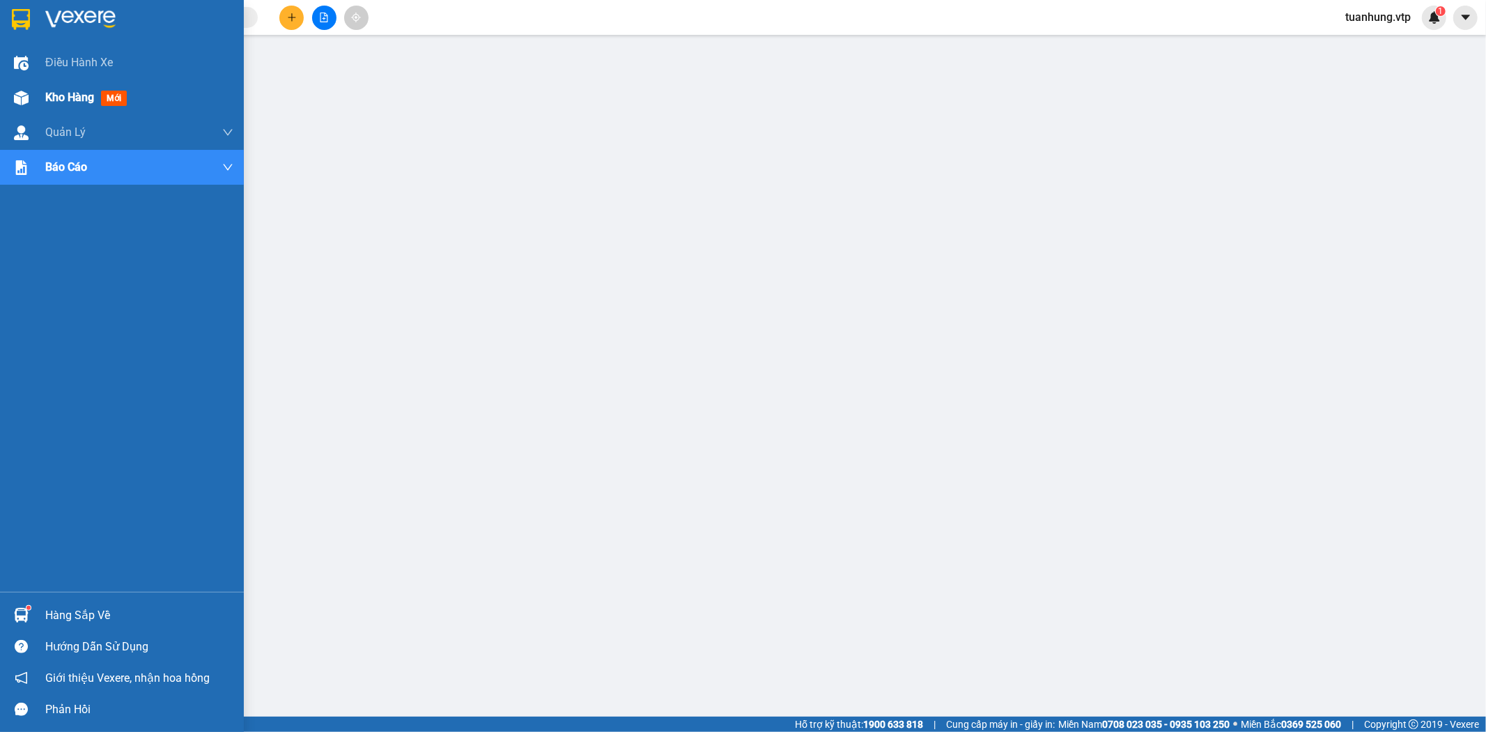
click at [84, 95] on span "Kho hàng" at bounding box center [69, 97] width 49 height 13
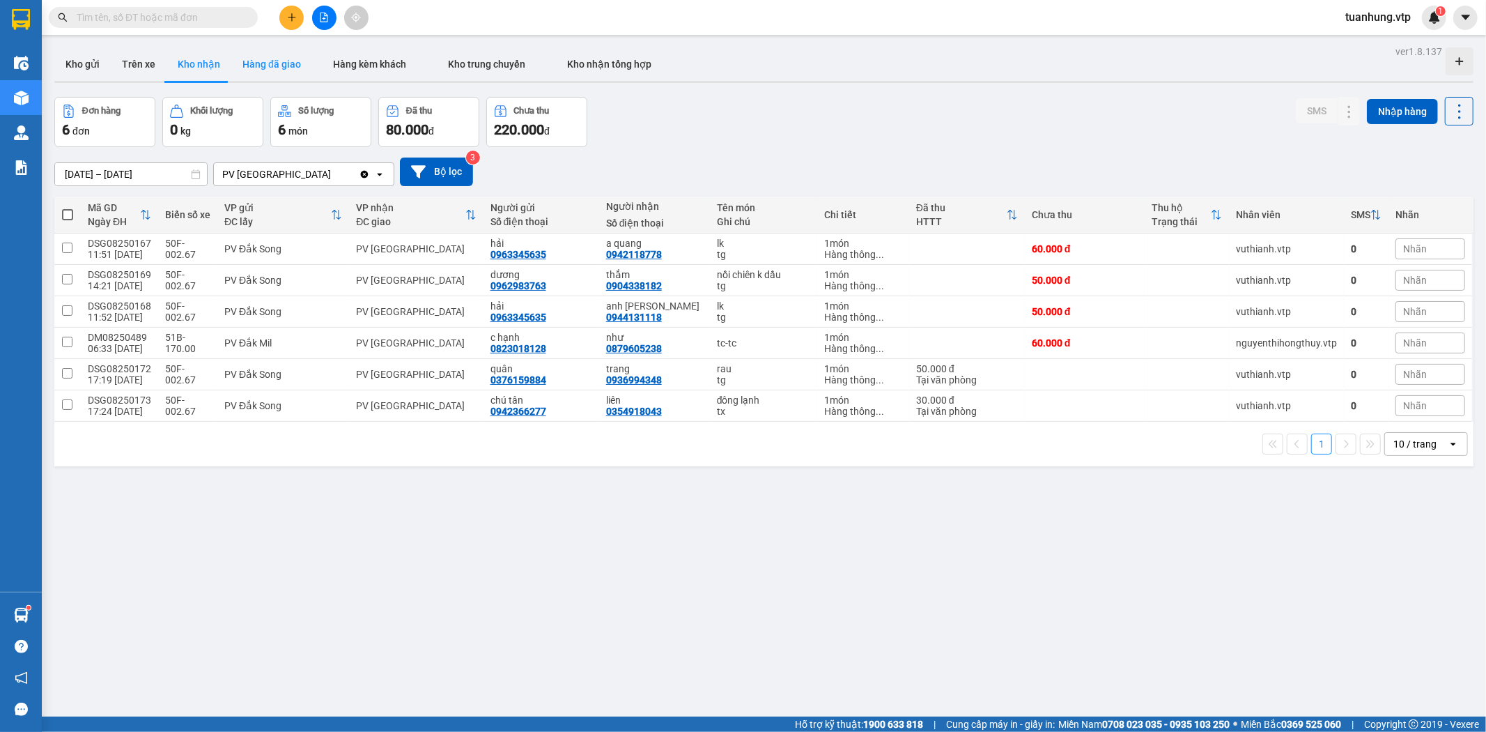
click at [261, 66] on button "Hàng đã giao" at bounding box center [271, 63] width 81 height 33
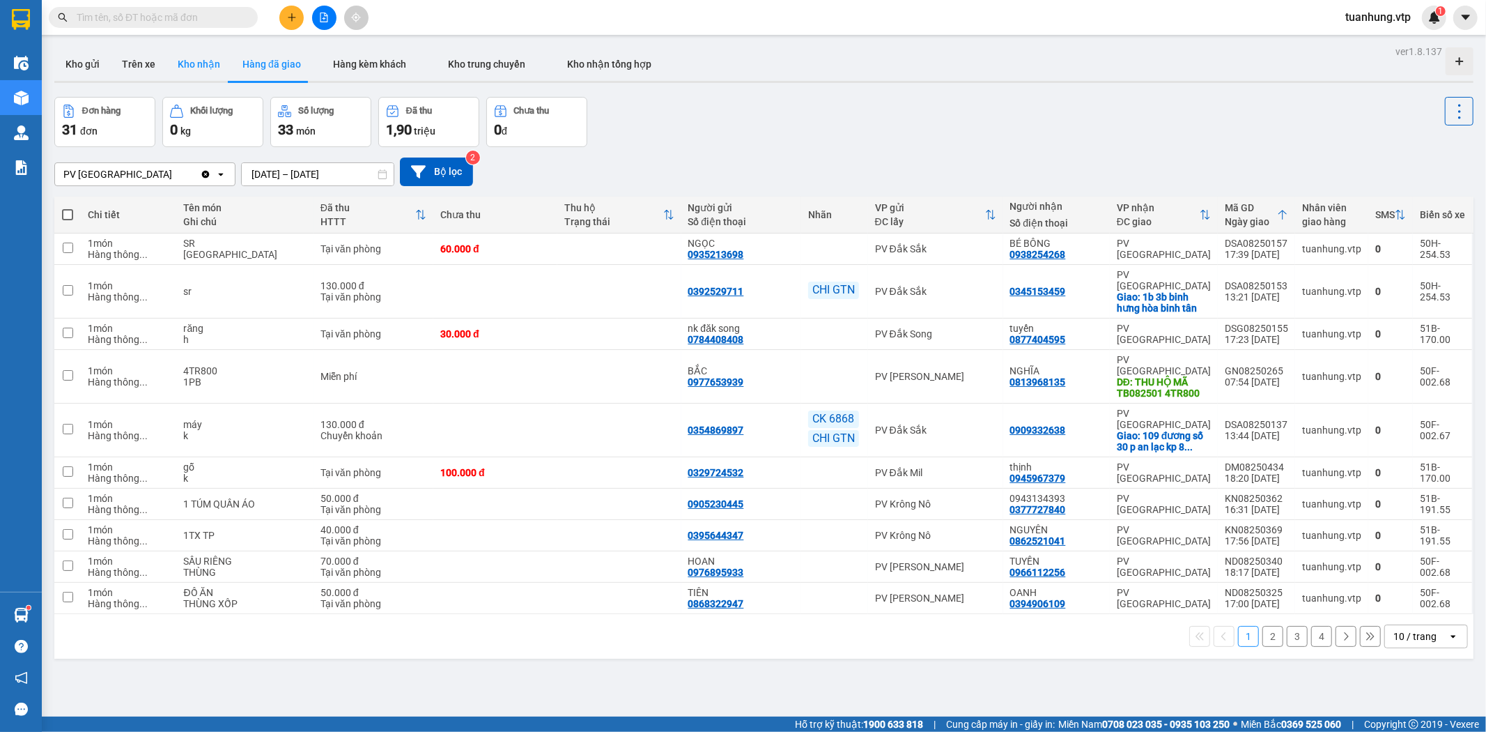
click at [205, 66] on button "Kho nhận" at bounding box center [199, 63] width 65 height 33
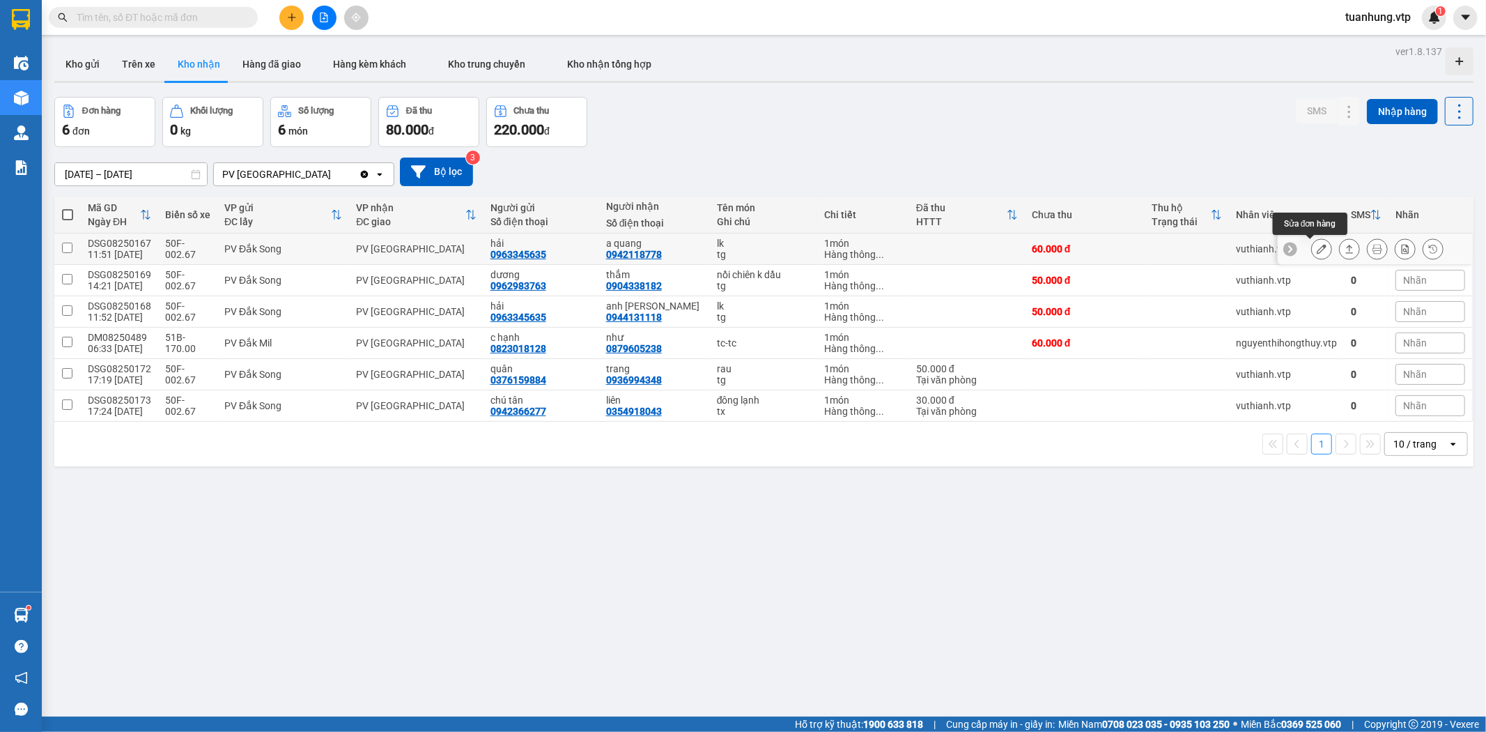
click at [1317, 247] on icon at bounding box center [1322, 249] width 10 height 10
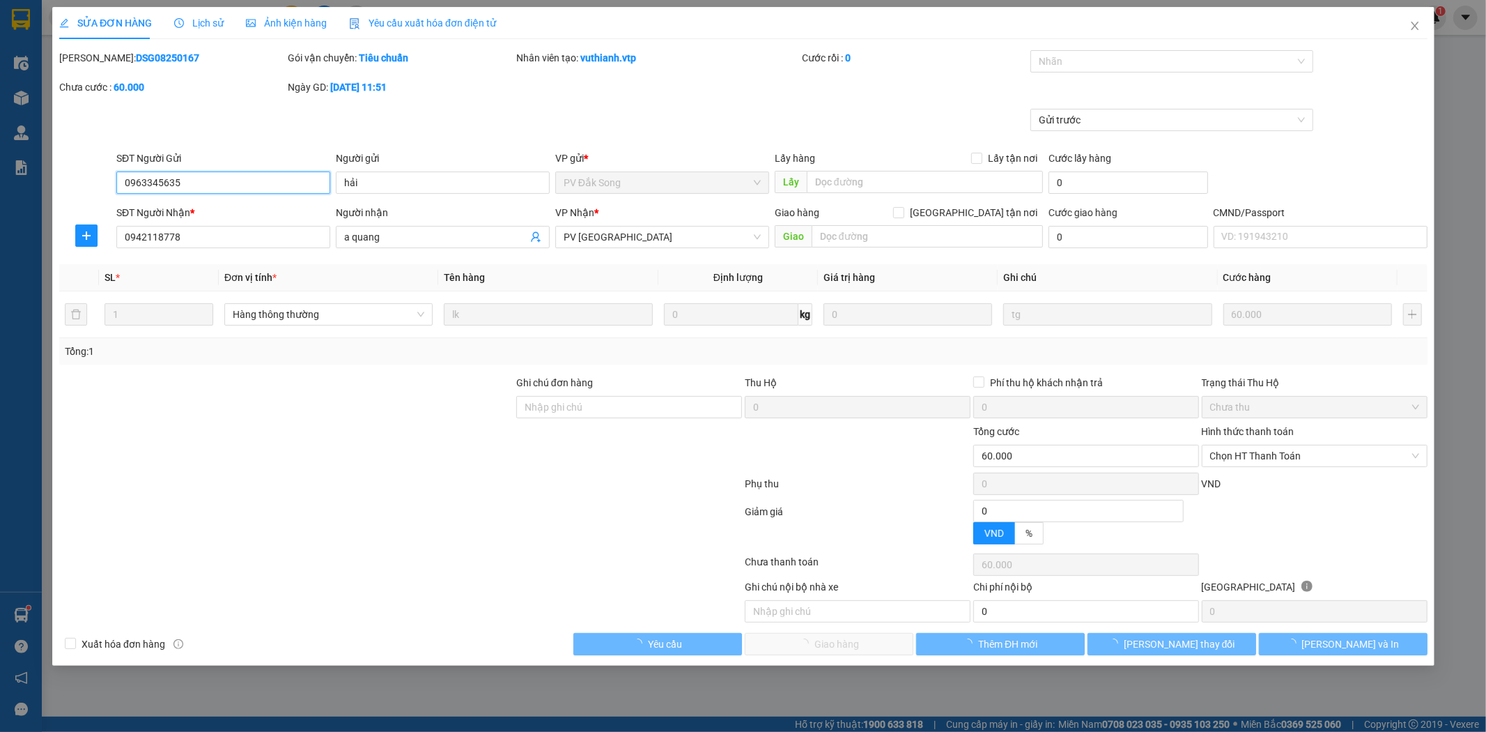
type input "3.000"
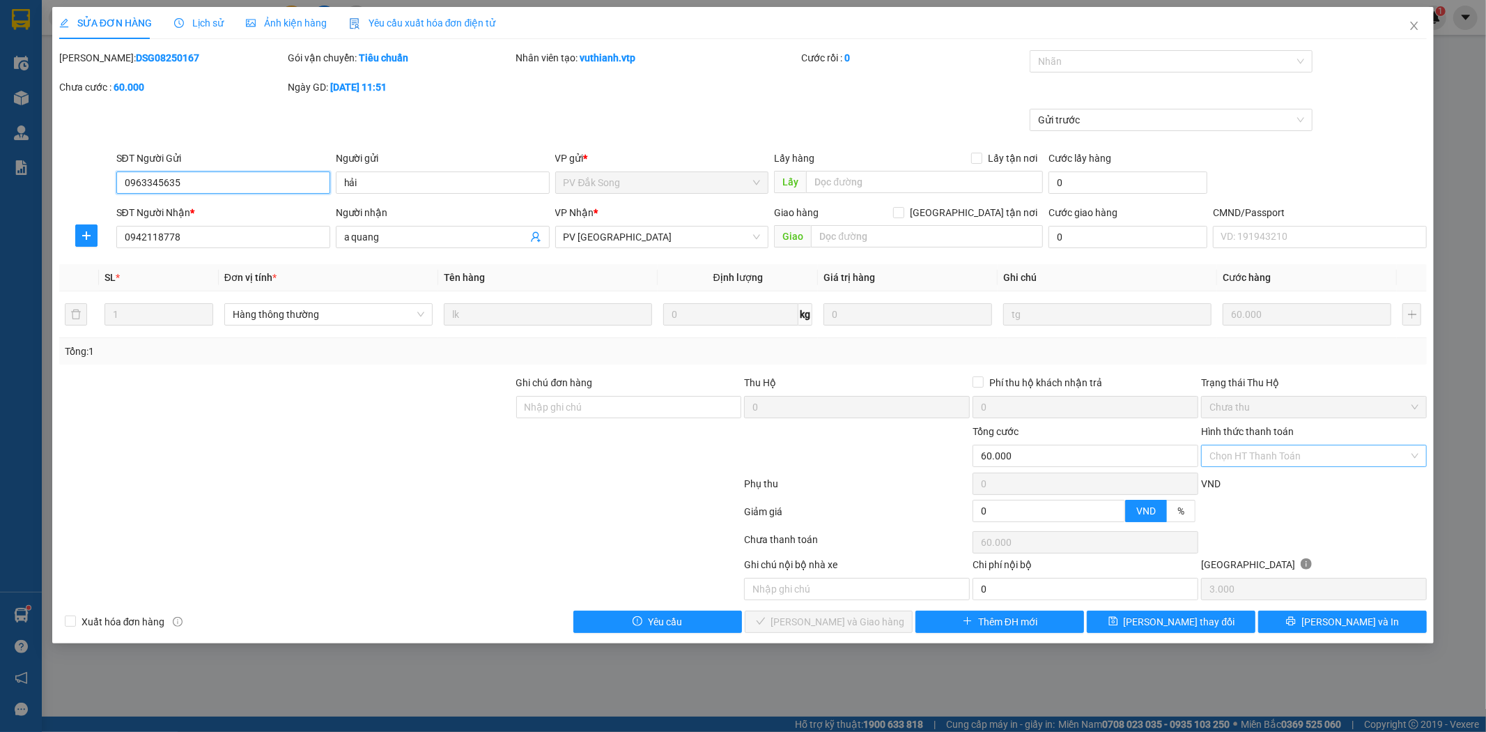
click at [1411, 456] on div "Chọn HT Thanh Toán" at bounding box center [1314, 456] width 226 height 22
click at [1326, 479] on div "Tại văn phòng" at bounding box center [1314, 483] width 209 height 15
type input "0"
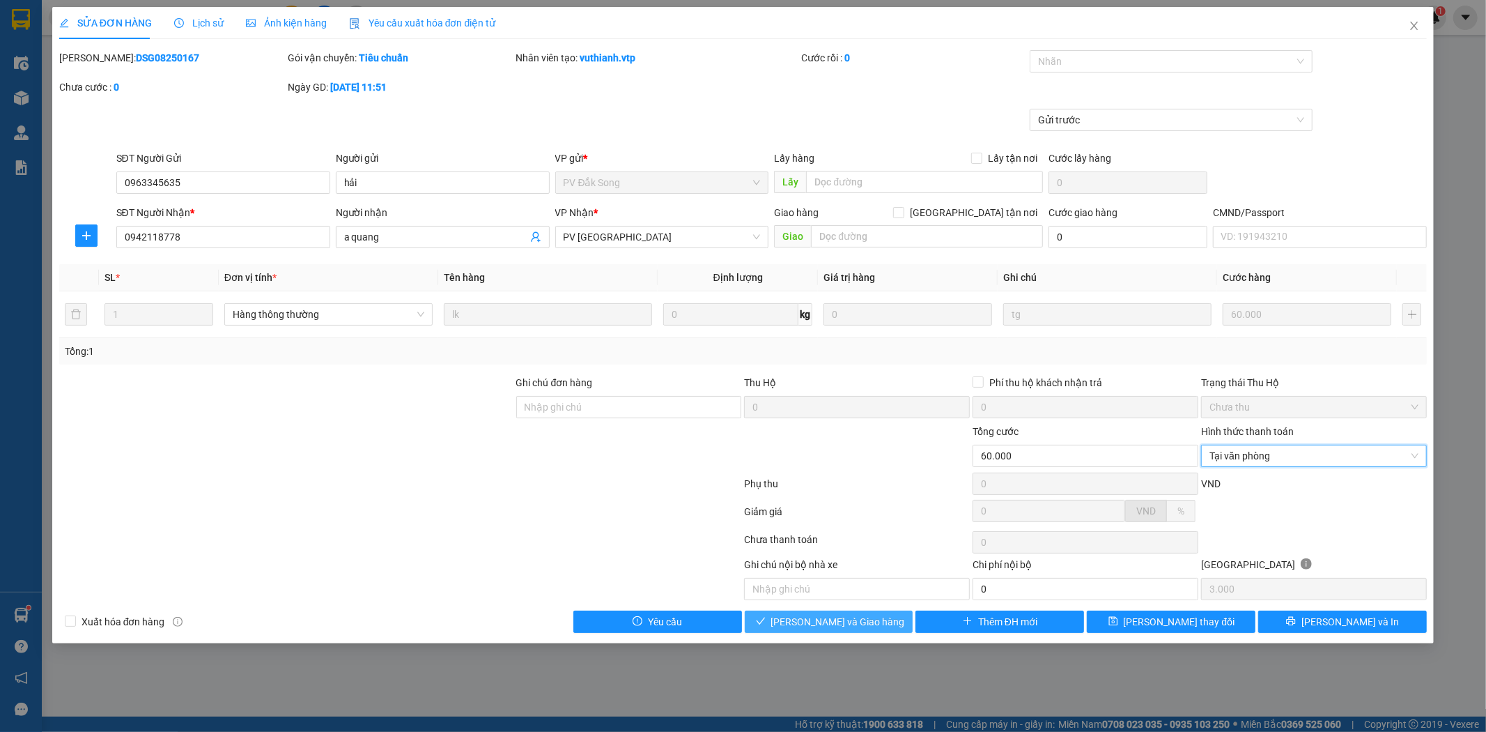
click at [840, 629] on span "[PERSON_NAME] và Giao hàng" at bounding box center [838, 621] width 134 height 15
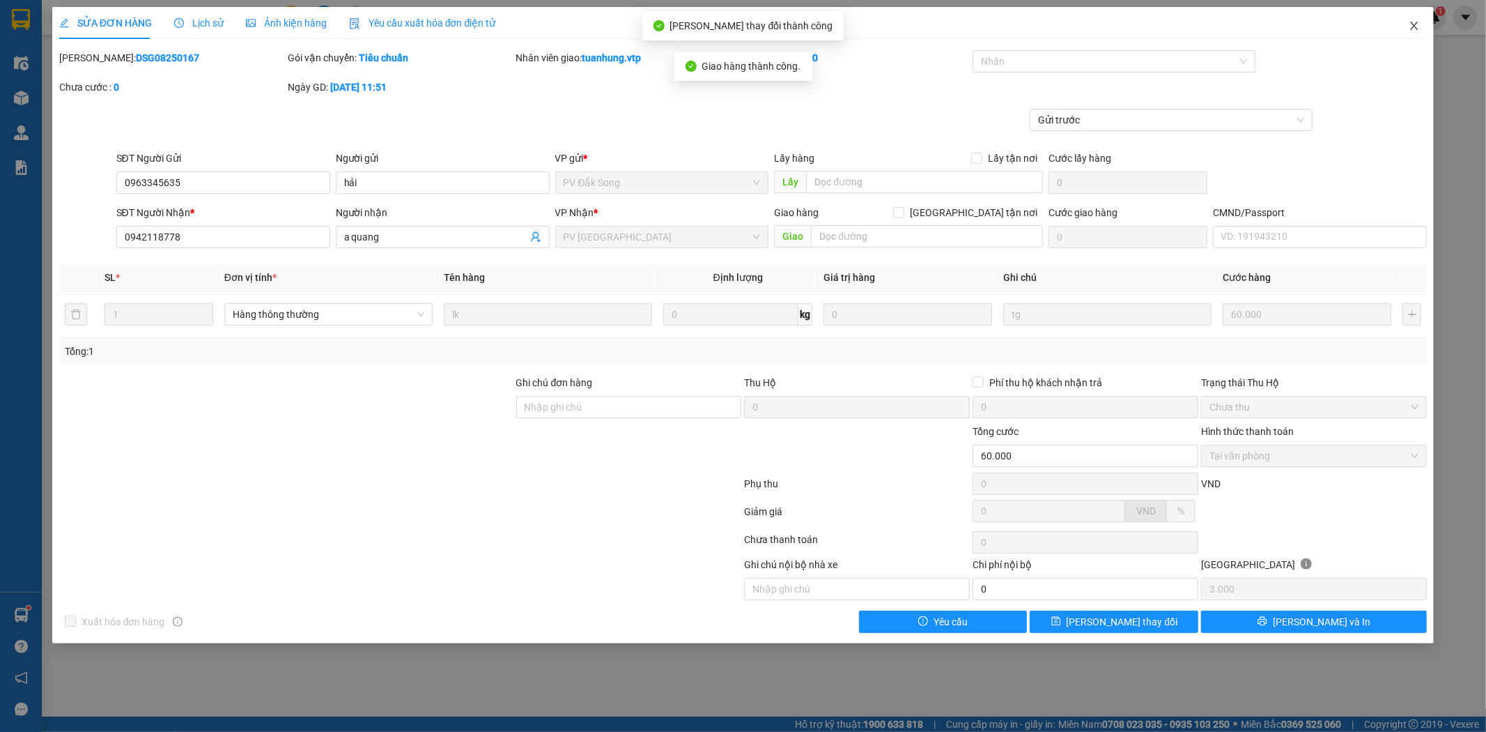
click at [1415, 25] on icon "close" at bounding box center [1414, 25] width 11 height 11
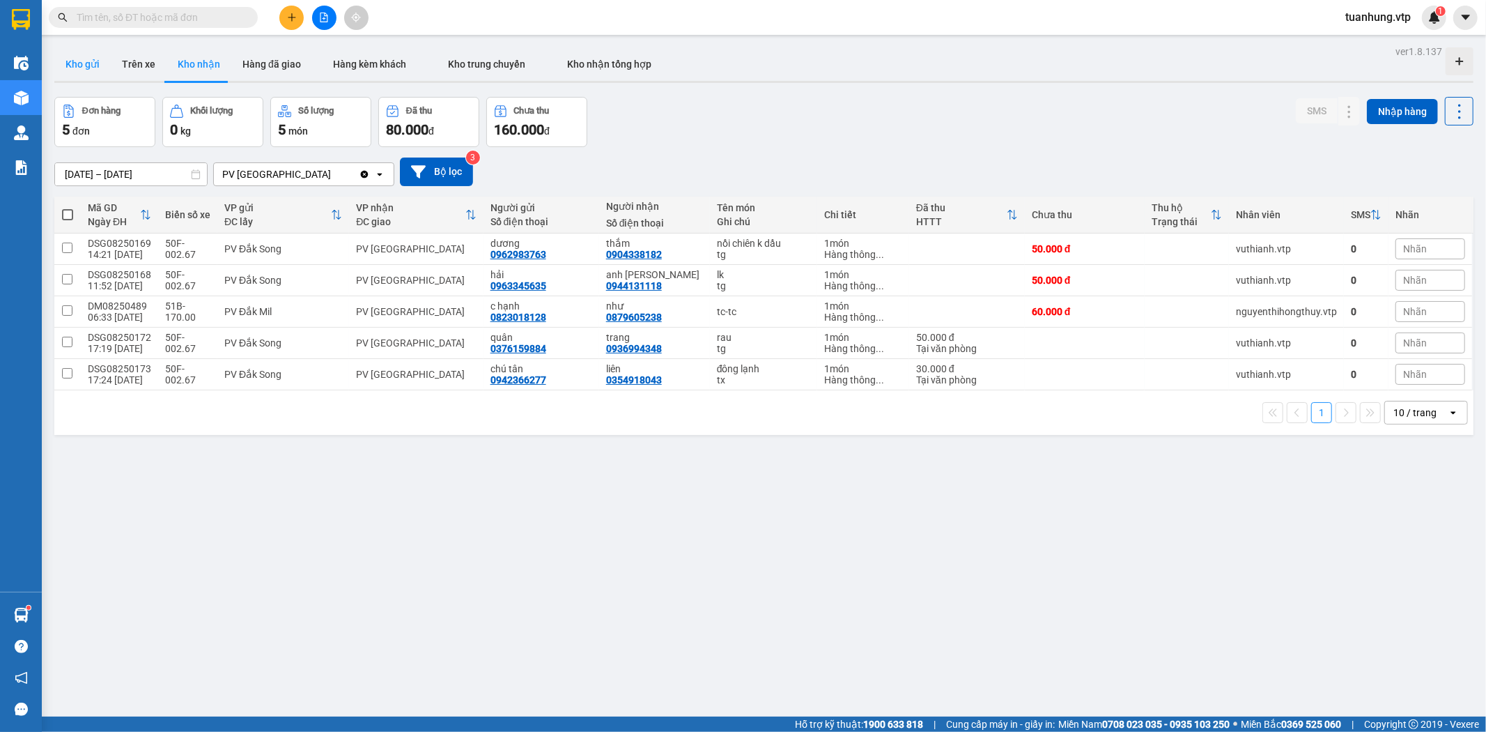
click at [91, 64] on button "Kho gửi" at bounding box center [82, 63] width 56 height 33
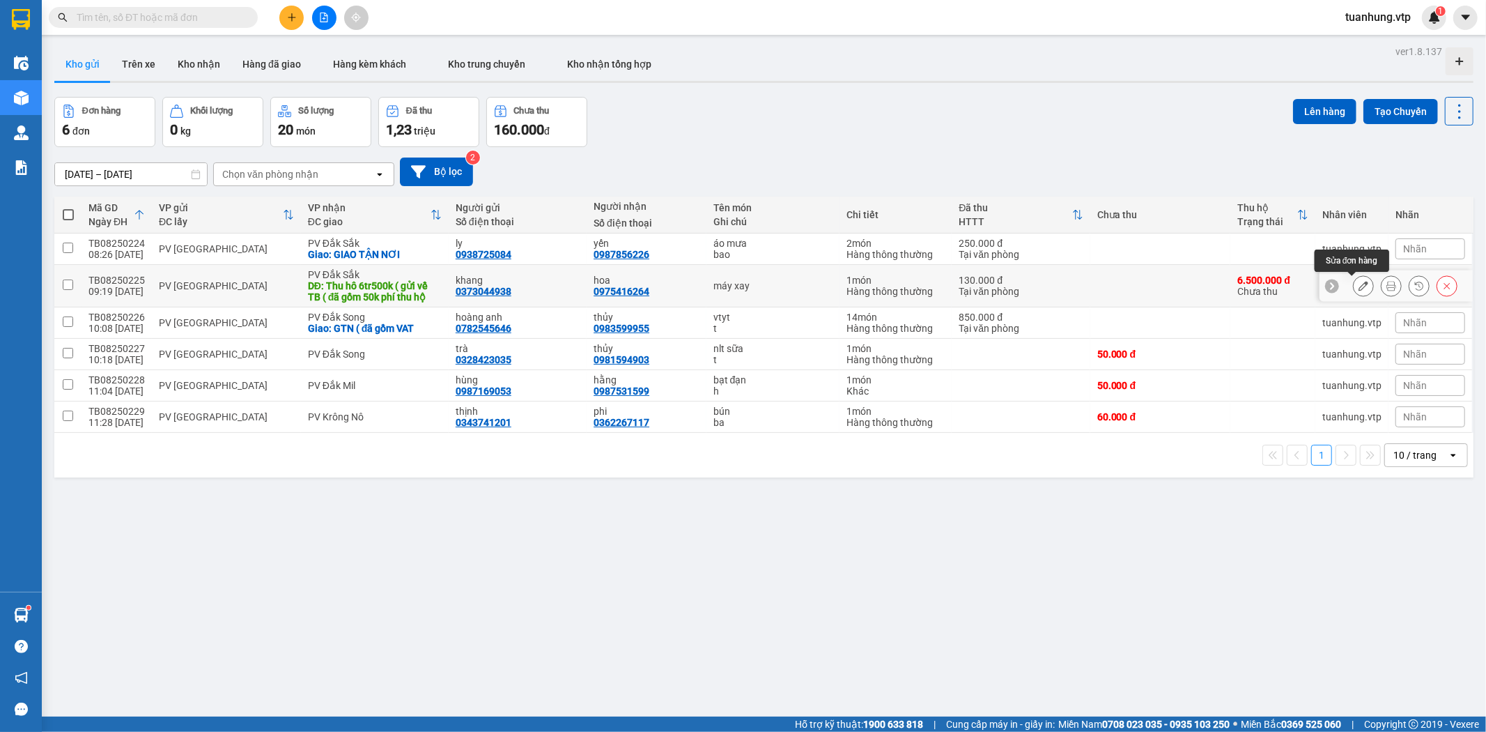
click at [1354, 284] on button at bounding box center [1364, 286] width 20 height 24
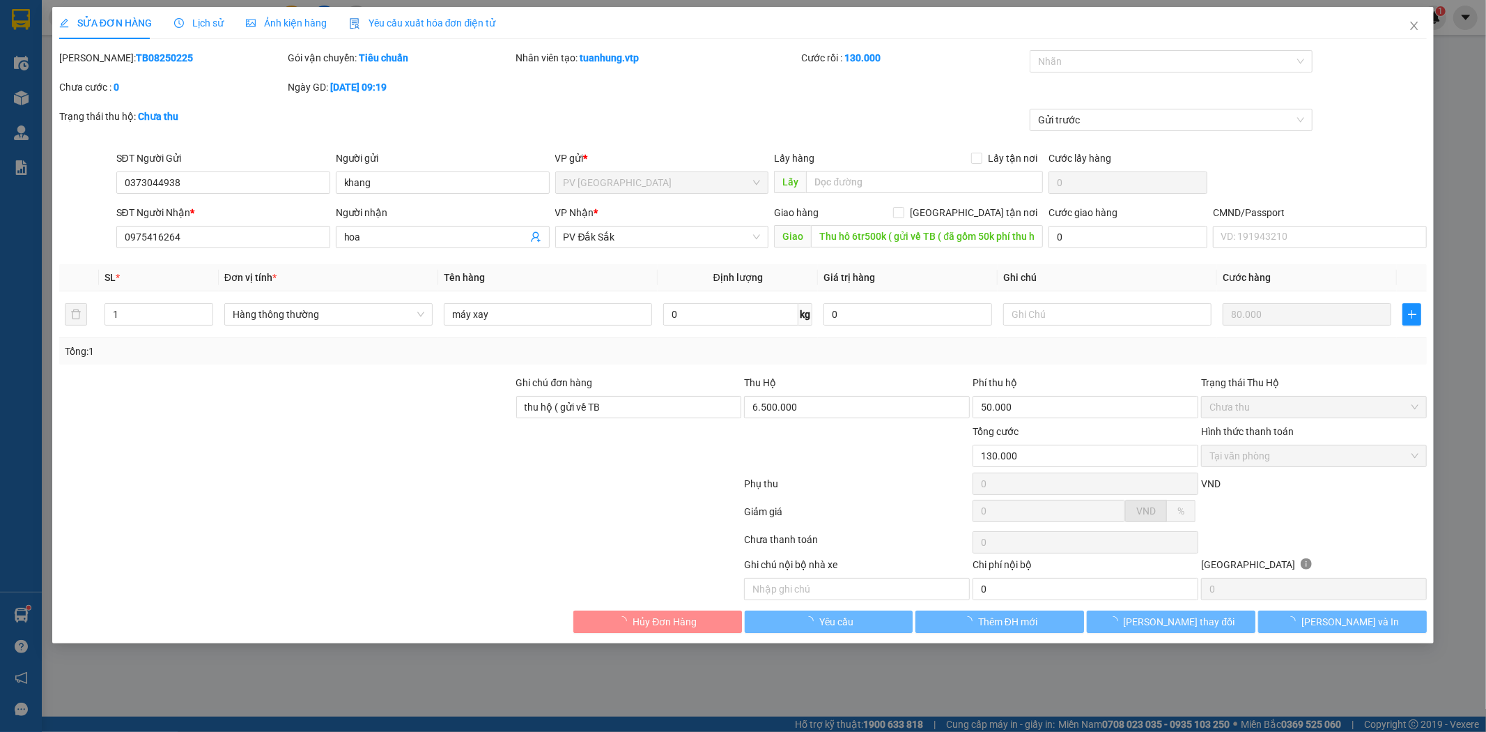
type input "0373044938"
type input "khang"
type input "0975416264"
type input "hoa"
type input "Thu hô 6tr500k ( gửi về TB ( đã gồm 50k phí thu hộ"
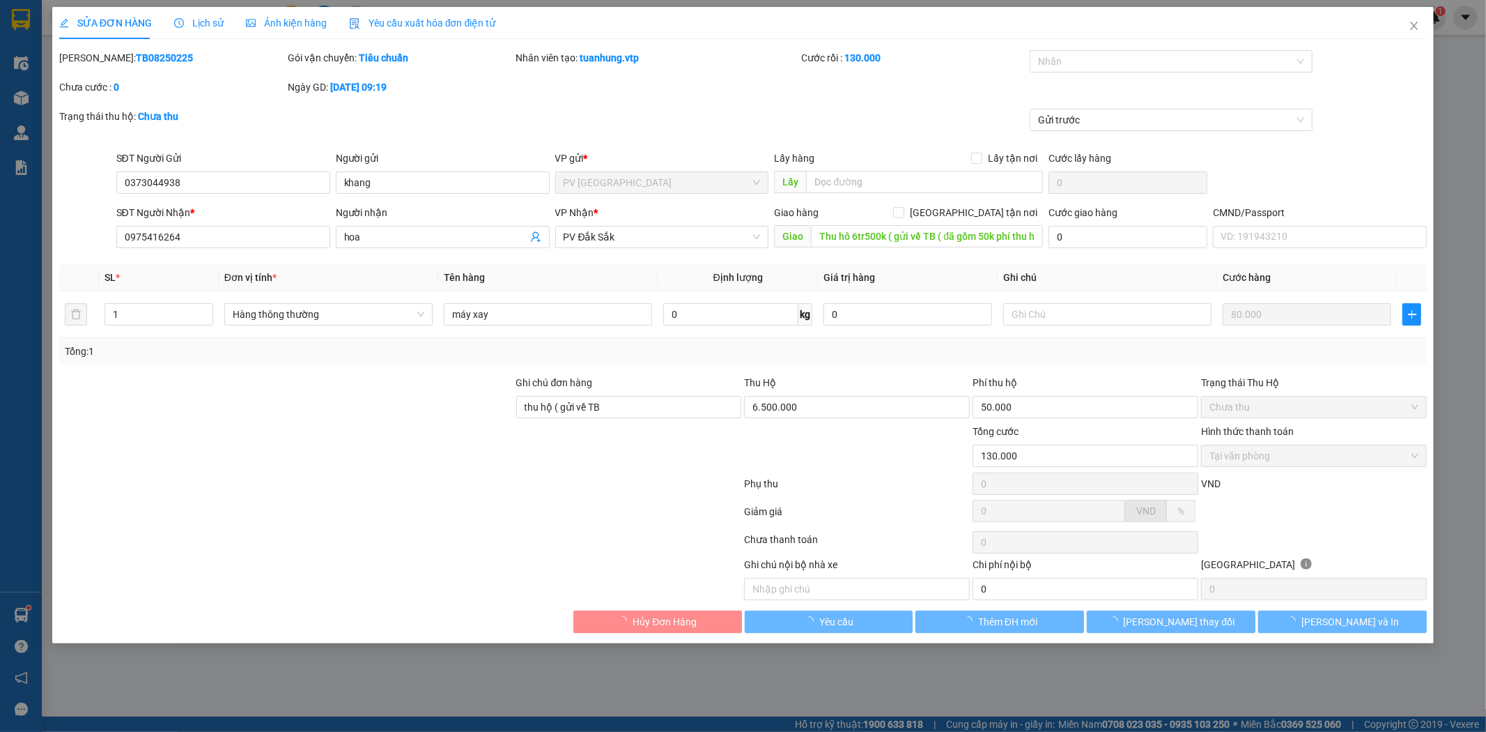
type input "thu hộ ( gửi về TB"
type input "130.000"
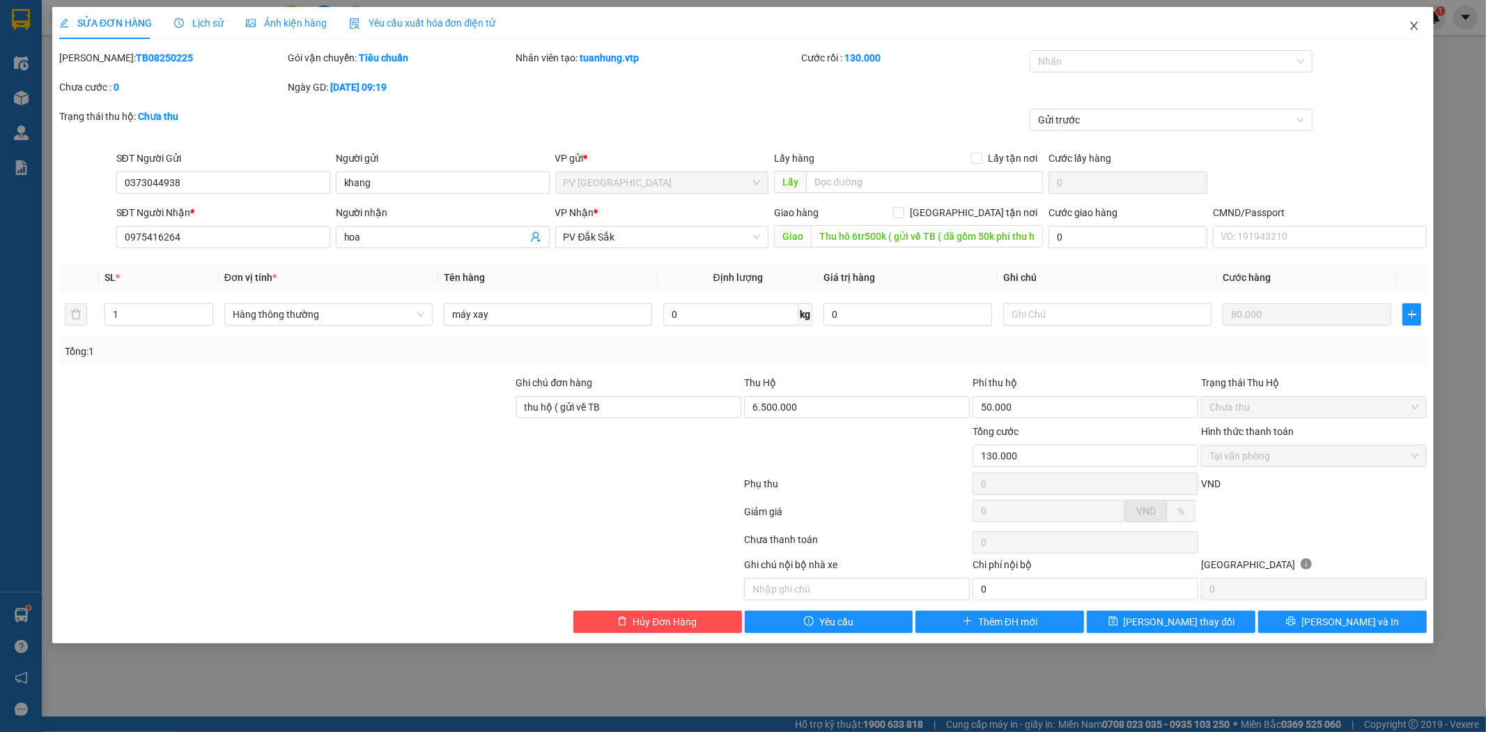
click at [1417, 31] on icon "close" at bounding box center [1414, 25] width 11 height 11
